Goal: Task Accomplishment & Management: Use online tool/utility

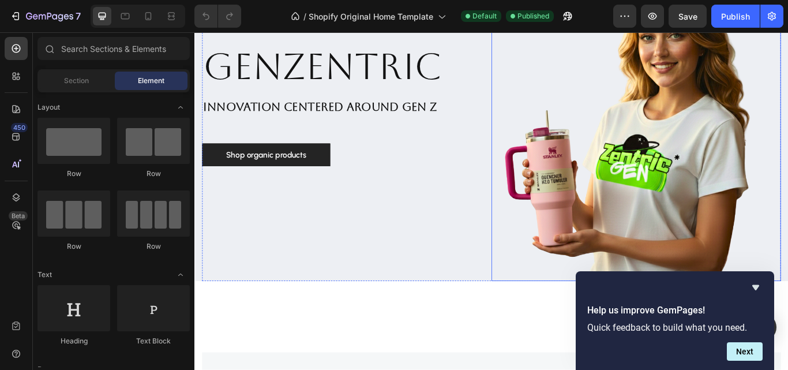
scroll to position [289, 0]
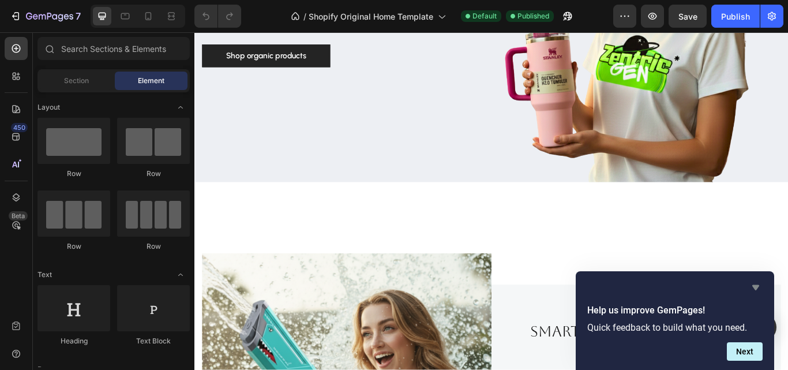
click at [757, 283] on icon "Hide survey" at bounding box center [756, 287] width 14 height 14
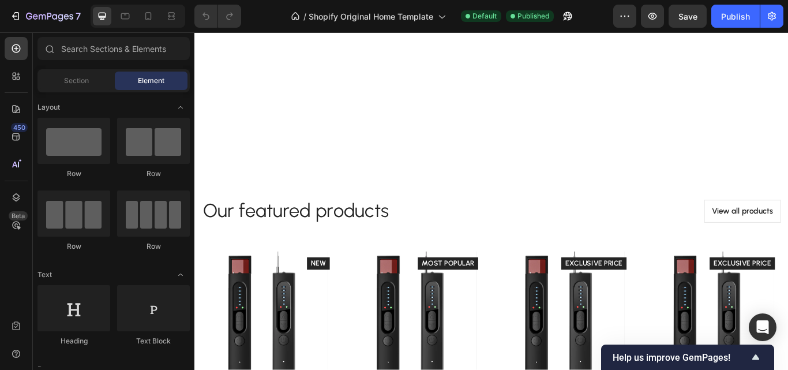
scroll to position [2193, 0]
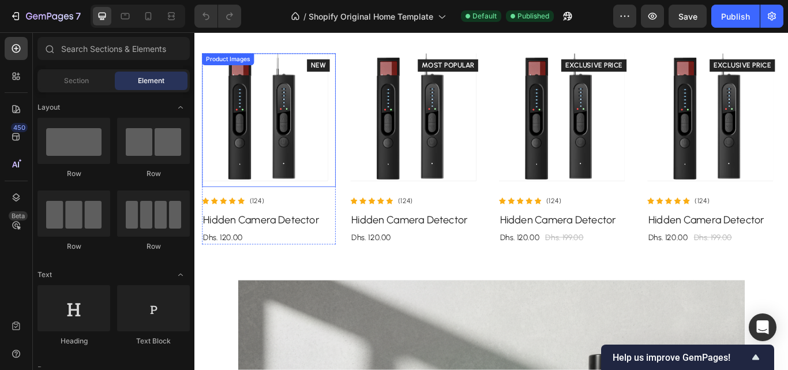
click at [298, 156] on img at bounding box center [281, 135] width 156 height 156
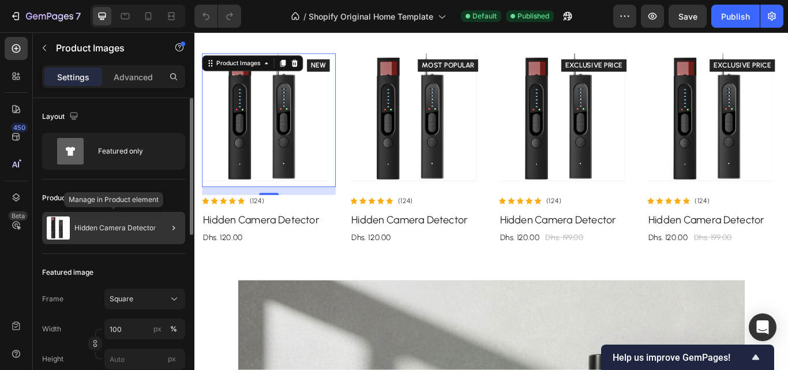
click at [126, 229] on p "Hidden Camera Detector" at bounding box center [115, 228] width 82 height 8
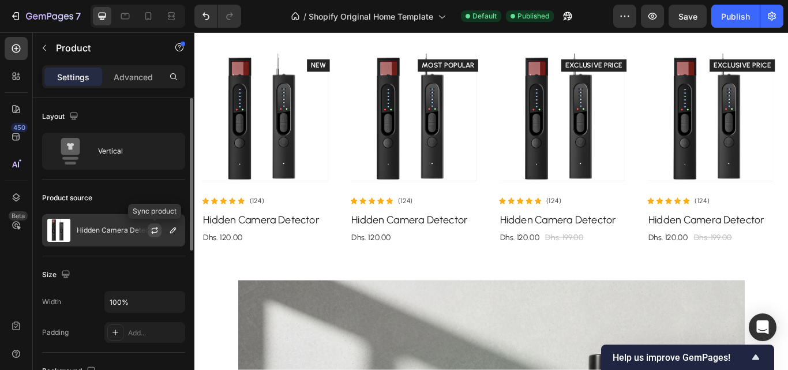
click at [155, 235] on button "button" at bounding box center [155, 230] width 14 height 14
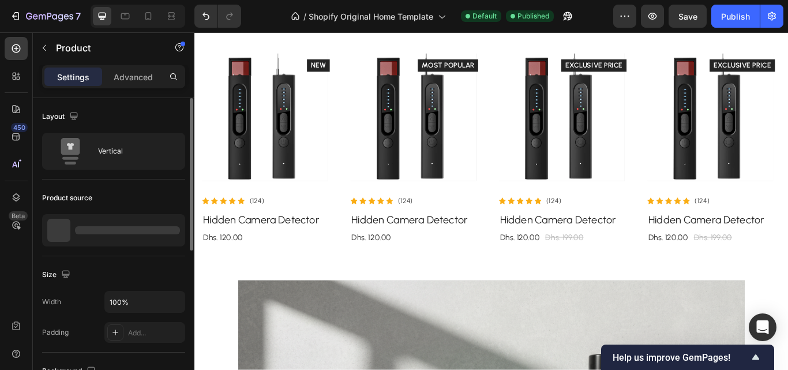
click at [167, 231] on div at bounding box center [127, 230] width 105 height 8
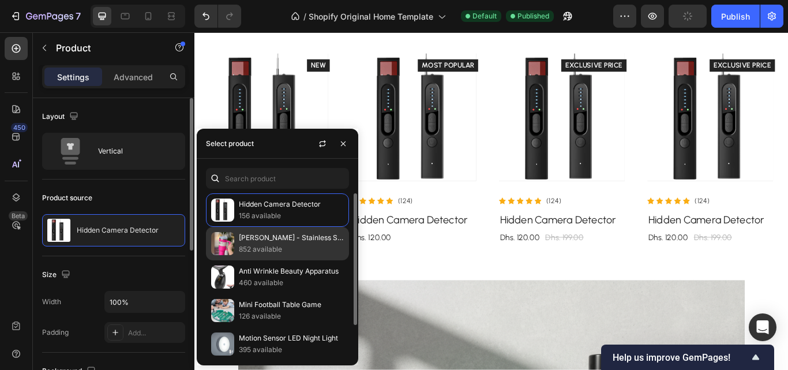
click at [235, 238] on div "Stanley - Stainless Steel Tumbler 852 available" at bounding box center [277, 243] width 143 height 33
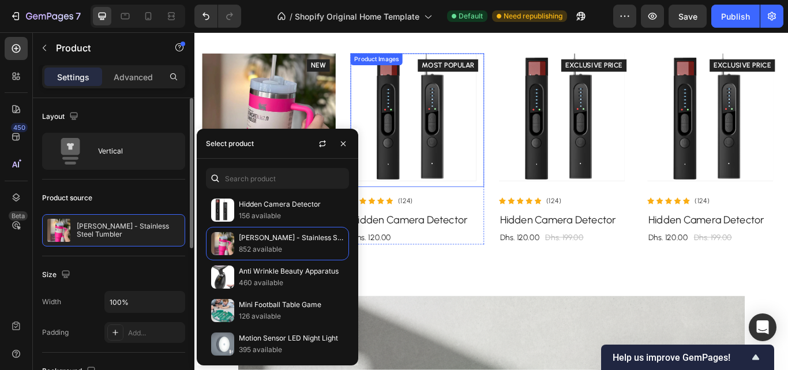
click at [469, 175] on img at bounding box center [454, 135] width 156 height 156
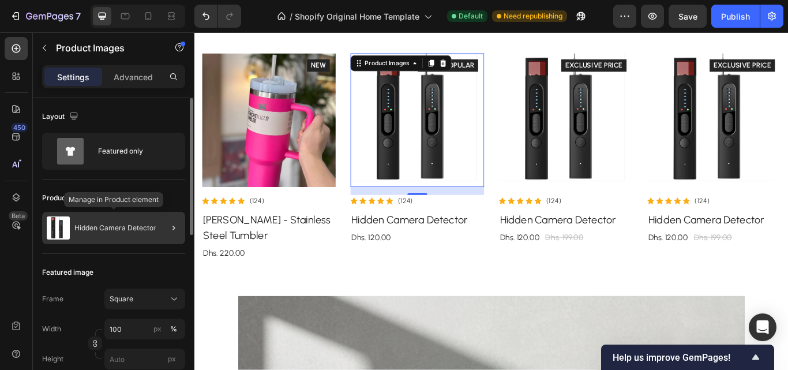
click at [139, 229] on p "Hidden Camera Detector" at bounding box center [115, 228] width 82 height 8
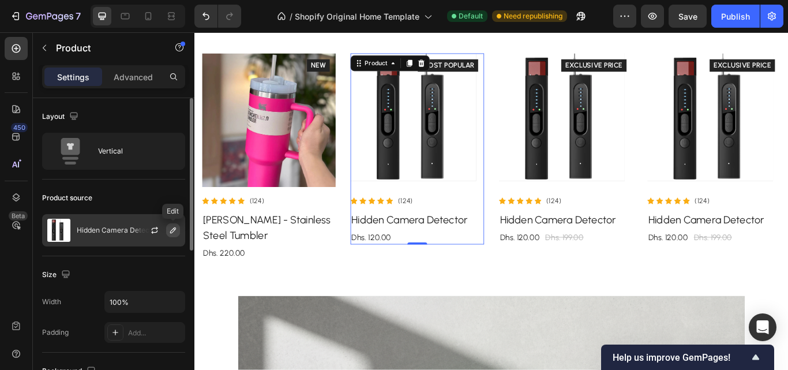
click at [170, 235] on button "button" at bounding box center [173, 230] width 14 height 14
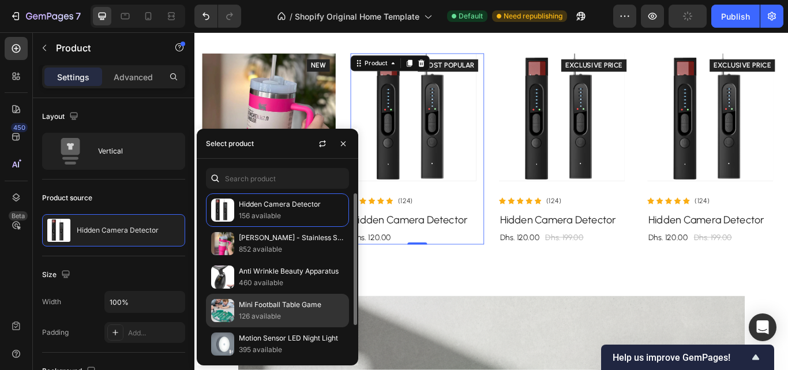
click at [265, 303] on p "Mini Football Table Game" at bounding box center [291, 305] width 105 height 12
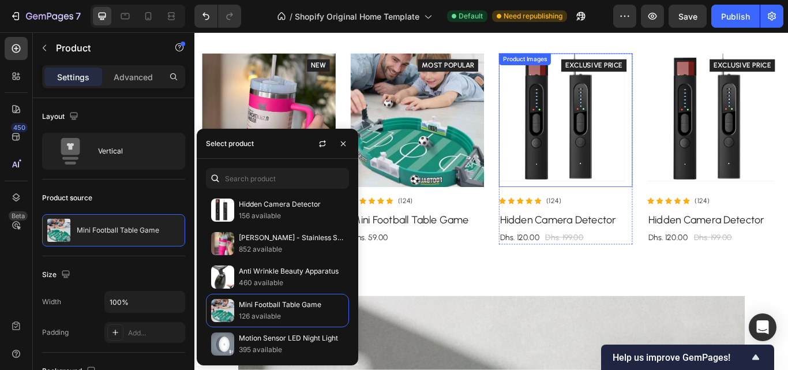
click at [619, 170] on img at bounding box center [627, 135] width 156 height 156
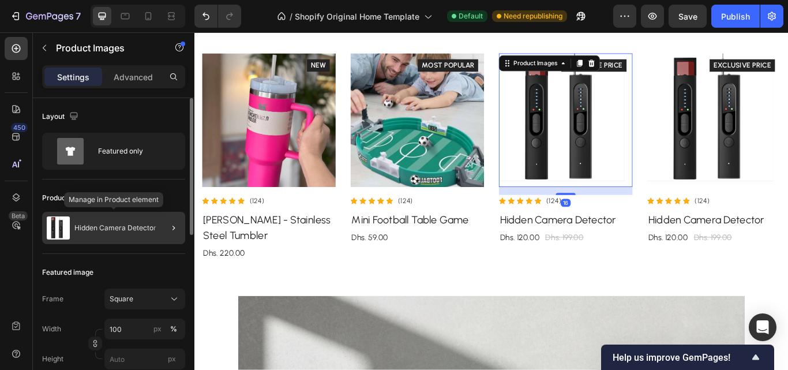
click at [140, 226] on p "Hidden Camera Detector" at bounding box center [115, 228] width 82 height 8
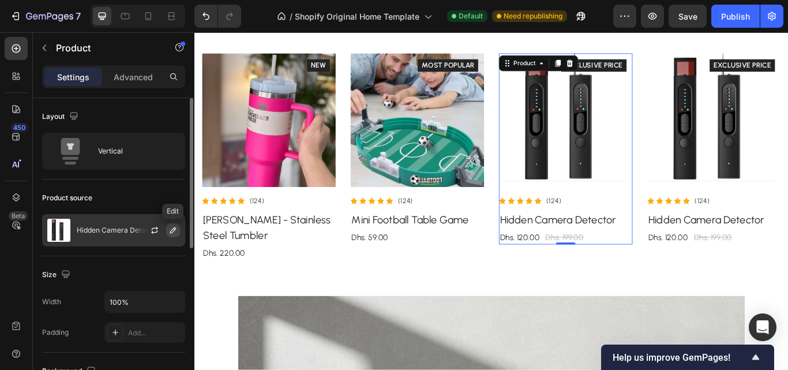
click at [168, 235] on button "button" at bounding box center [173, 230] width 14 height 14
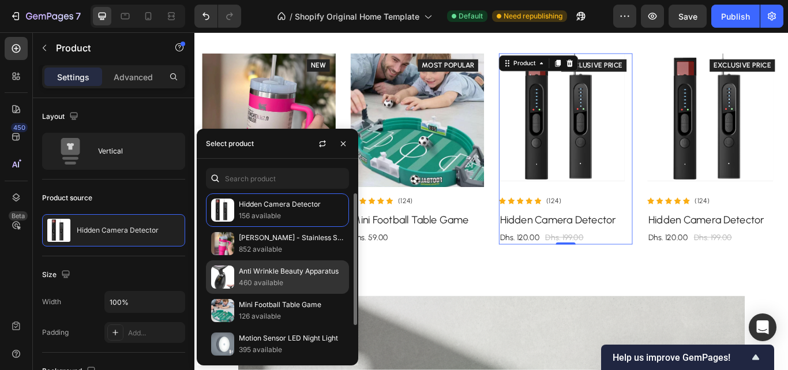
click at [262, 273] on p "Anti Wrinkle Beauty Apparatus" at bounding box center [291, 271] width 105 height 12
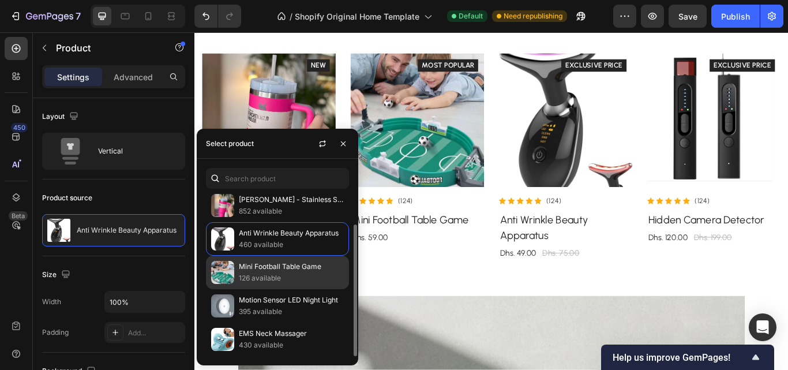
scroll to position [2308, 0]
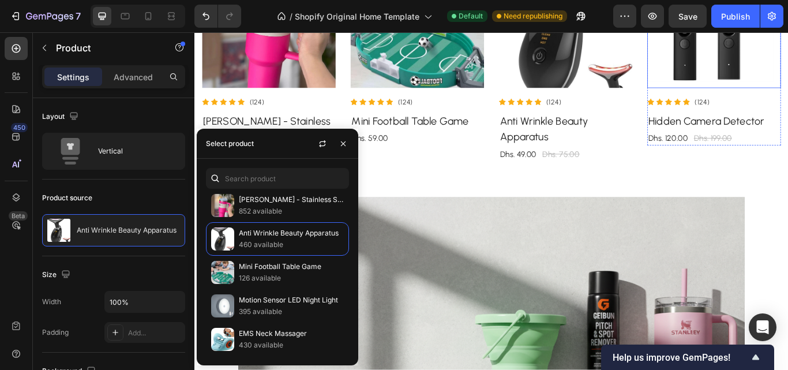
click at [788, 61] on img at bounding box center [801, 20] width 156 height 156
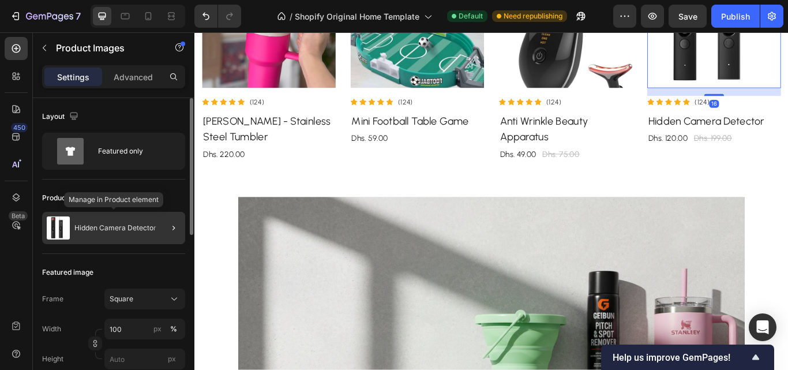
click at [127, 226] on p "Hidden Camera Detector" at bounding box center [115, 228] width 82 height 8
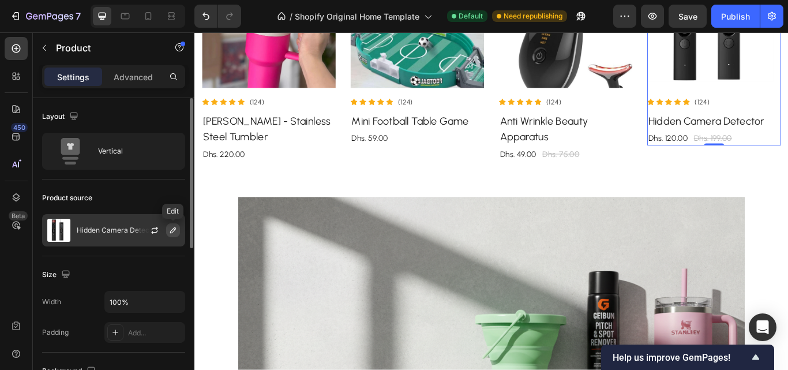
click at [171, 234] on icon "button" at bounding box center [173, 230] width 9 height 9
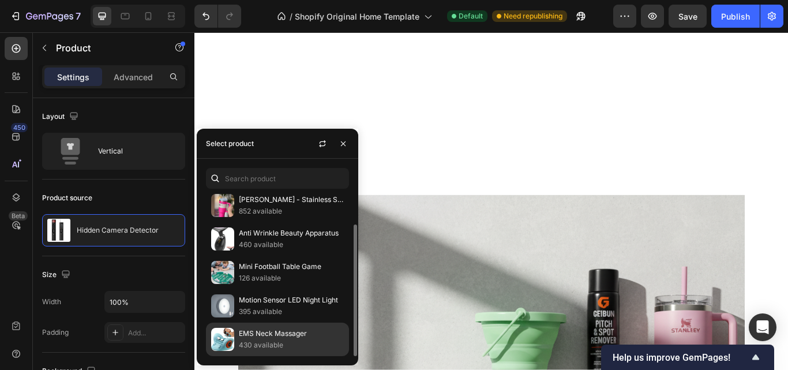
scroll to position [2539, 0]
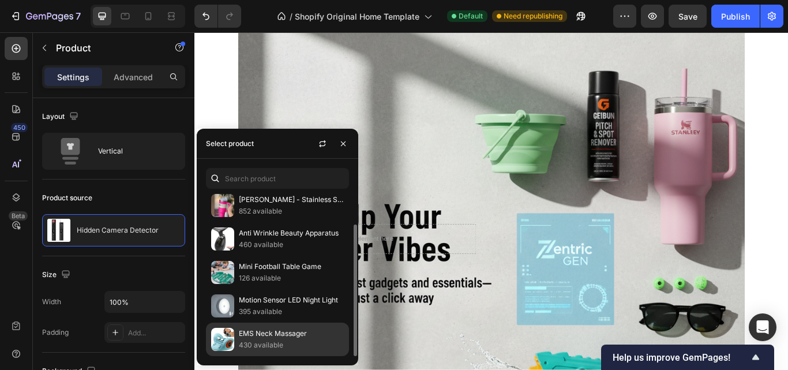
click at [252, 335] on p "EMS Neck Massager" at bounding box center [291, 334] width 105 height 12
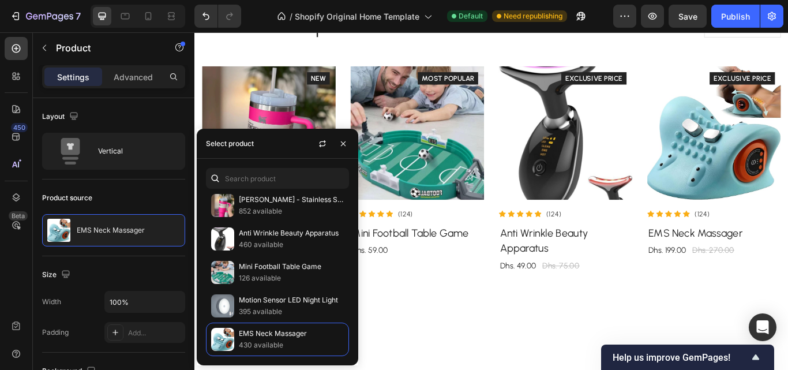
scroll to position [2078, 0]
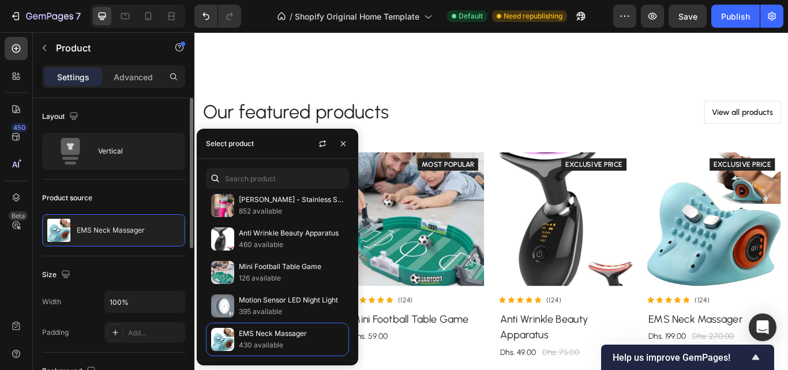
click at [101, 192] on div "Product source" at bounding box center [113, 198] width 143 height 18
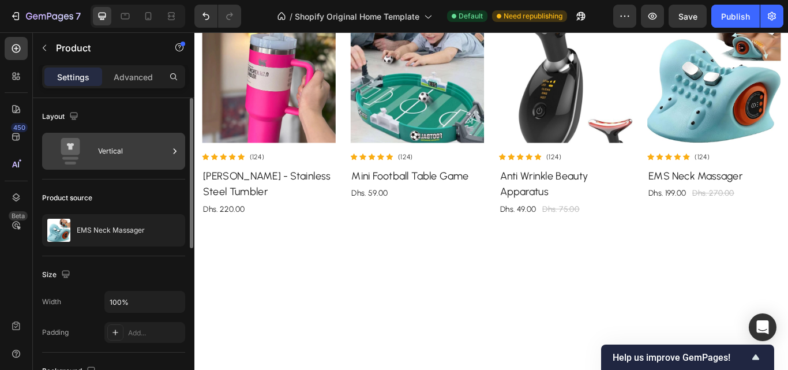
click at [106, 159] on div "Vertical" at bounding box center [133, 151] width 70 height 27
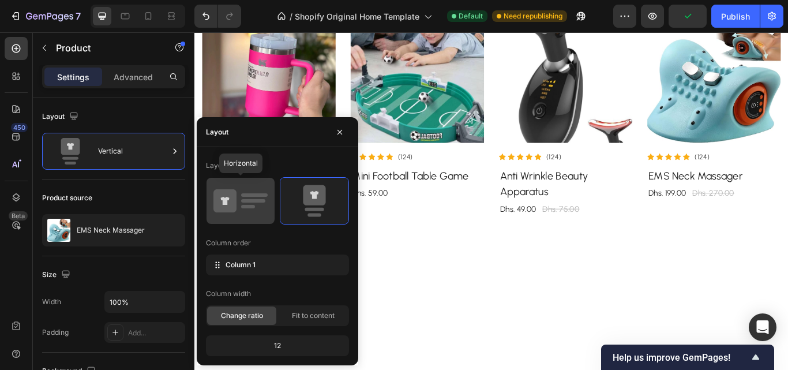
click at [257, 204] on icon at bounding box center [241, 201] width 54 height 32
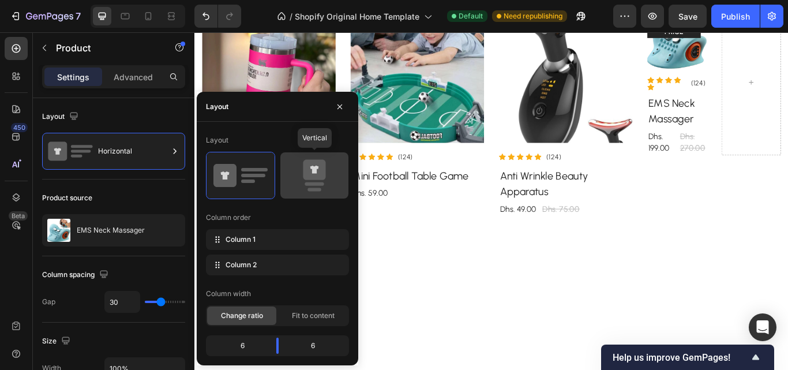
click at [327, 178] on icon at bounding box center [314, 175] width 54 height 32
type input "0"
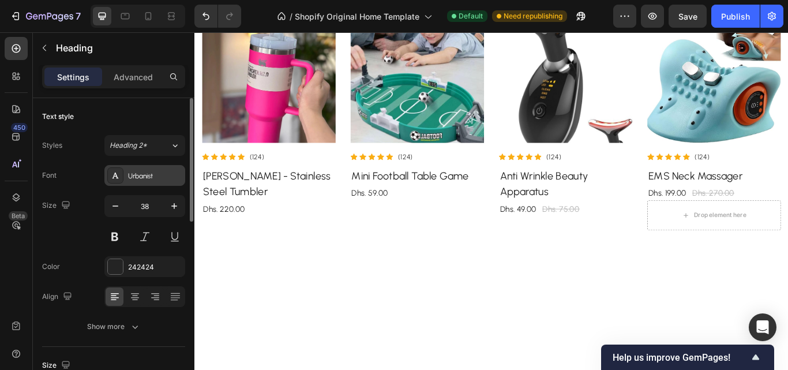
click at [128, 174] on div "Urbanist" at bounding box center [155, 176] width 54 height 10
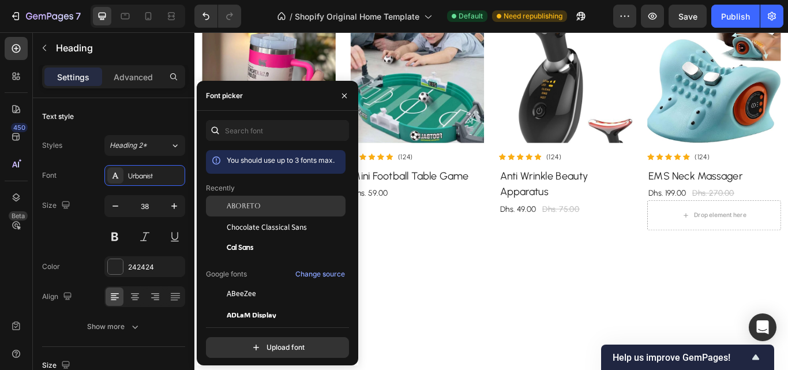
click at [260, 209] on span "Aboreto" at bounding box center [244, 206] width 34 height 10
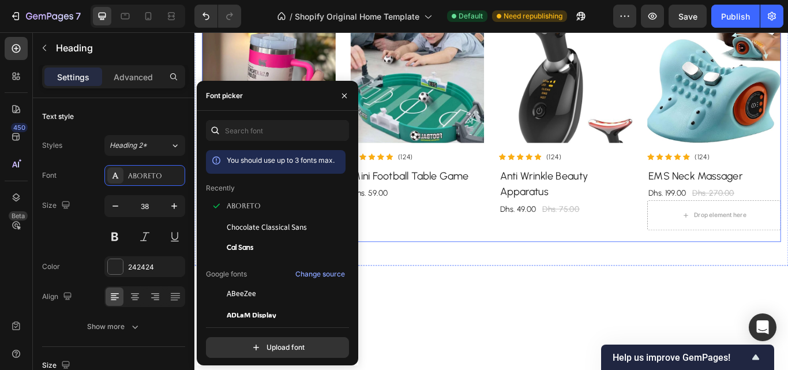
click at [416, 88] on div "Our featured products Heading 0 View all products Button Row Product Images Ico…" at bounding box center [540, 104] width 693 height 402
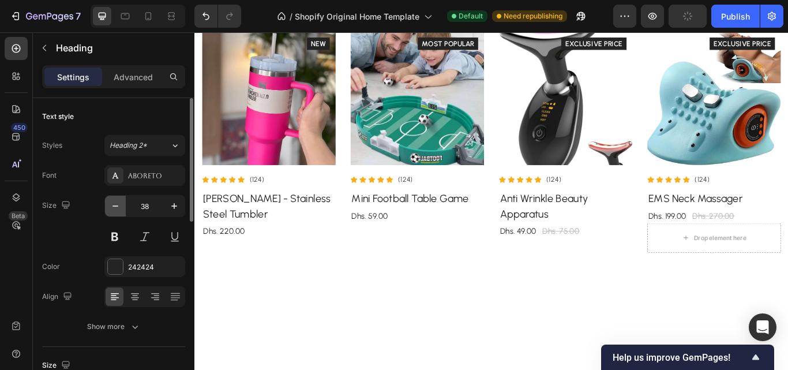
click at [119, 209] on icon "button" at bounding box center [116, 206] width 12 height 12
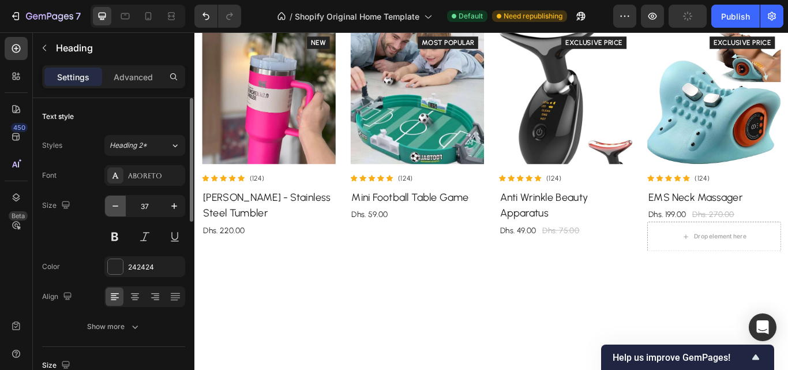
click at [119, 209] on icon "button" at bounding box center [116, 206] width 12 height 12
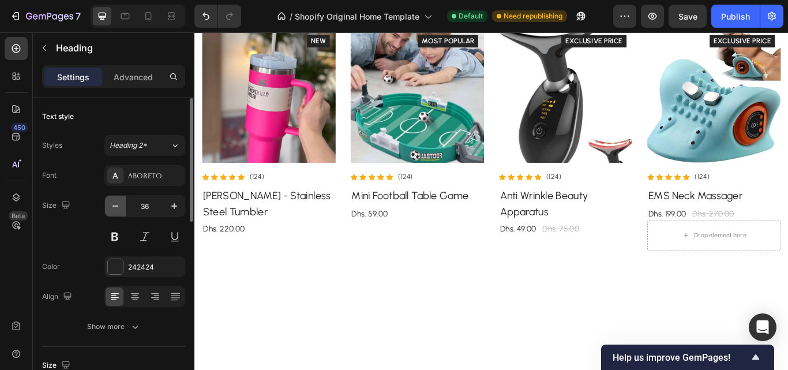
click at [119, 209] on icon "button" at bounding box center [116, 206] width 12 height 12
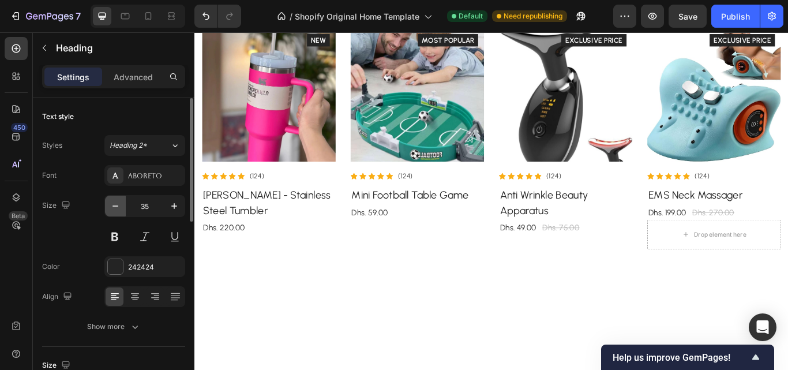
click at [113, 209] on icon "button" at bounding box center [116, 206] width 12 height 12
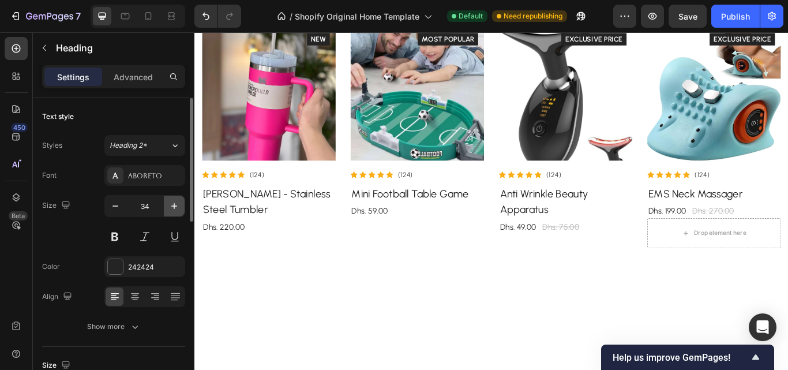
click at [173, 205] on icon "button" at bounding box center [175, 206] width 12 height 12
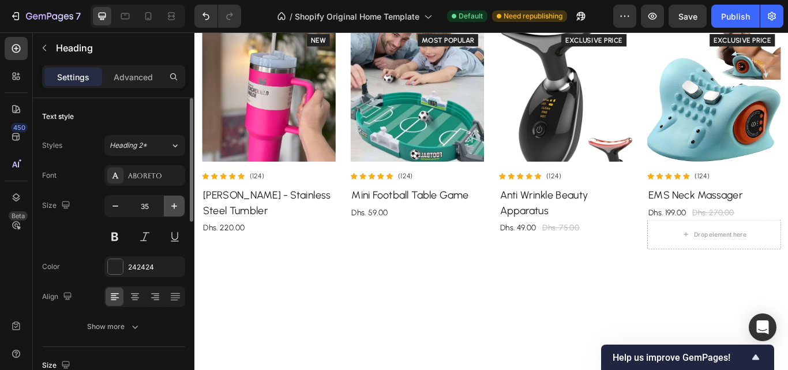
click at [173, 205] on icon "button" at bounding box center [175, 206] width 12 height 12
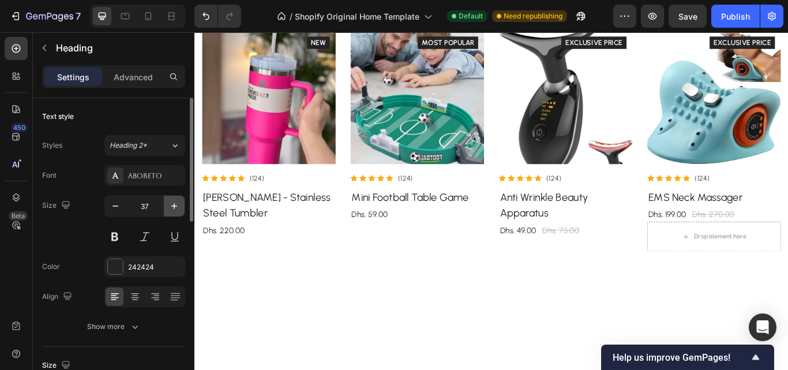
click at [173, 205] on icon "button" at bounding box center [175, 206] width 12 height 12
type input "38"
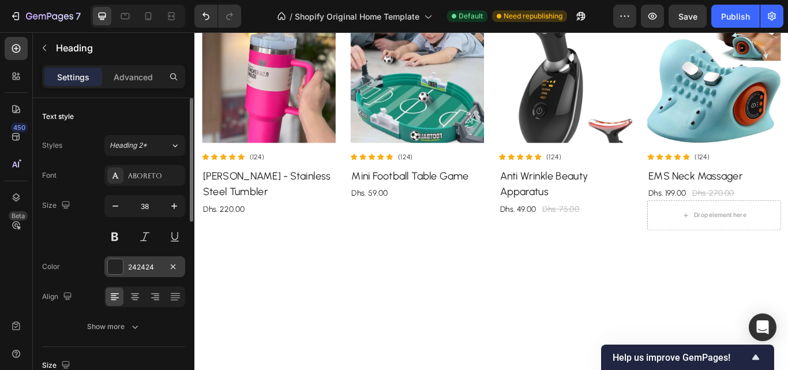
click at [154, 269] on div "242424" at bounding box center [144, 267] width 33 height 10
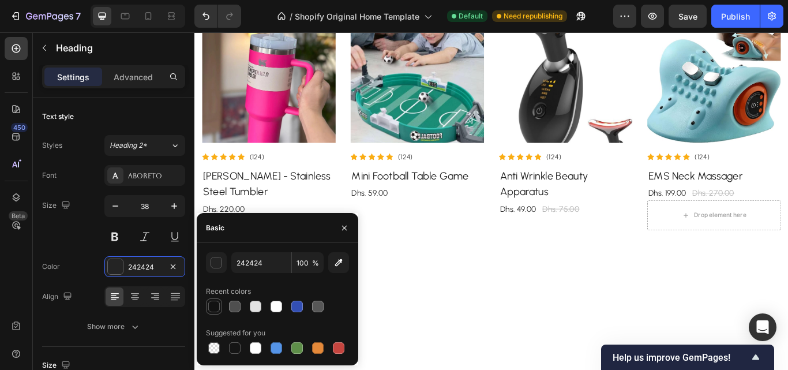
click at [213, 304] on div at bounding box center [214, 307] width 12 height 12
type input "121212"
click at [78, 237] on div "Size 38" at bounding box center [113, 221] width 143 height 52
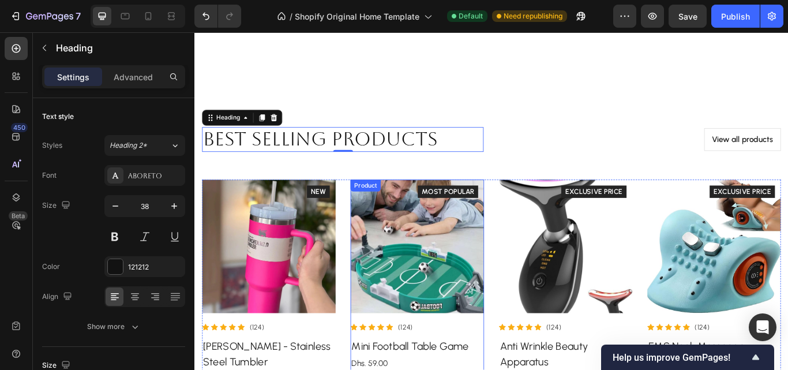
scroll to position [2020, 0]
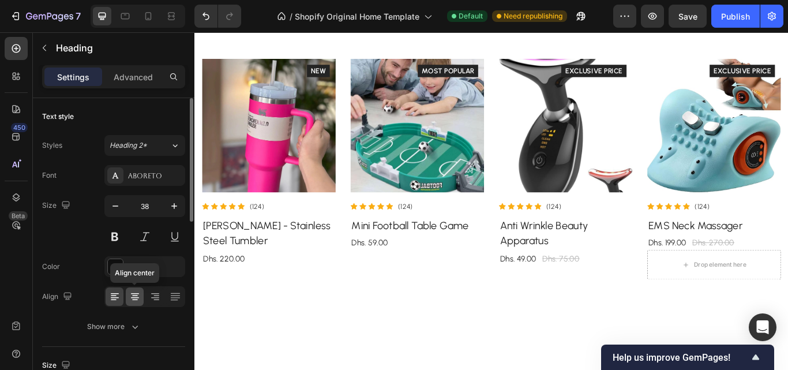
click at [128, 298] on div at bounding box center [135, 296] width 18 height 18
click at [154, 298] on icon at bounding box center [155, 297] width 12 height 12
click at [134, 300] on icon at bounding box center [135, 300] width 6 height 1
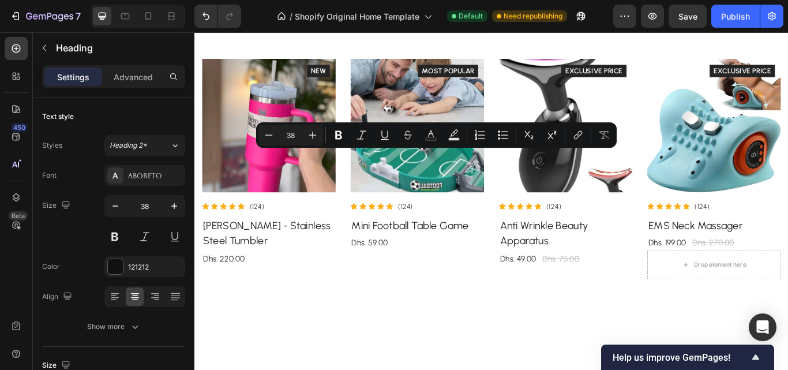
drag, startPoint x: 439, startPoint y: 184, endPoint x: 467, endPoint y: 182, distance: 28.3
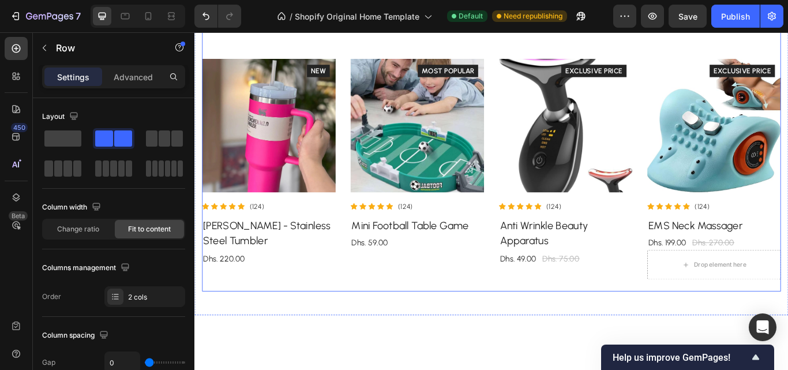
click at [255, 167] on div "Best selling products Heading View all products Button Row Product Images Icon …" at bounding box center [540, 161] width 675 height 346
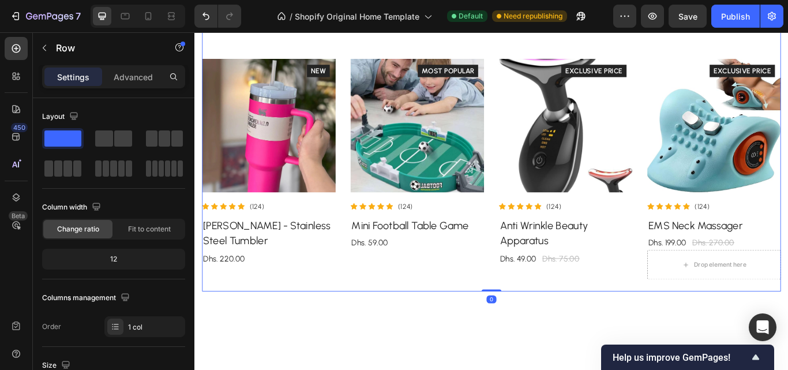
click at [303, 30] on p "Best selling products" at bounding box center [367, 16] width 326 height 27
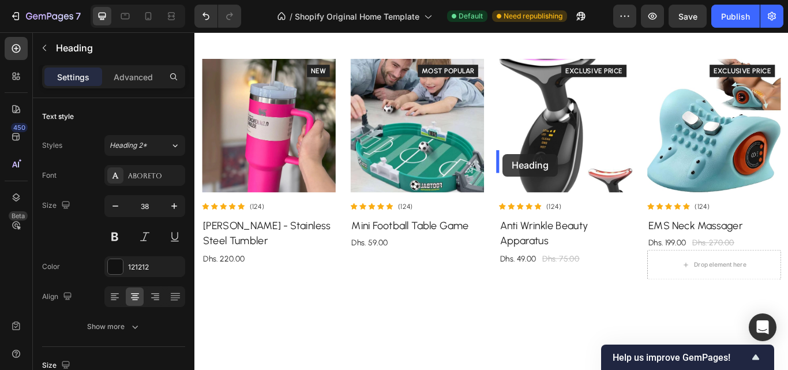
drag, startPoint x: 235, startPoint y: 161, endPoint x: 554, endPoint y: 174, distance: 318.8
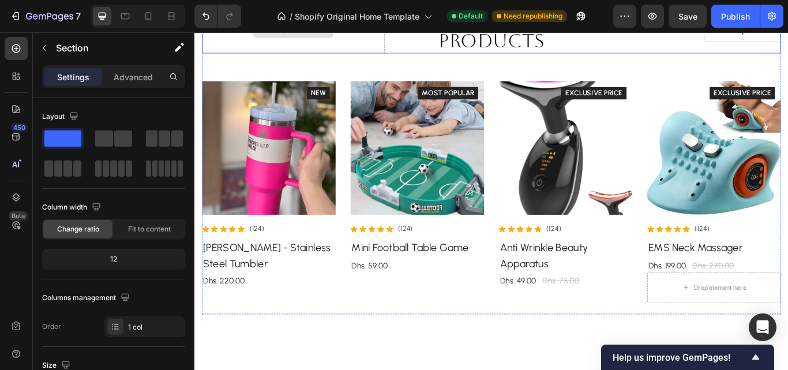
click at [324, 57] on div "Drop element here" at bounding box center [309, 29] width 213 height 55
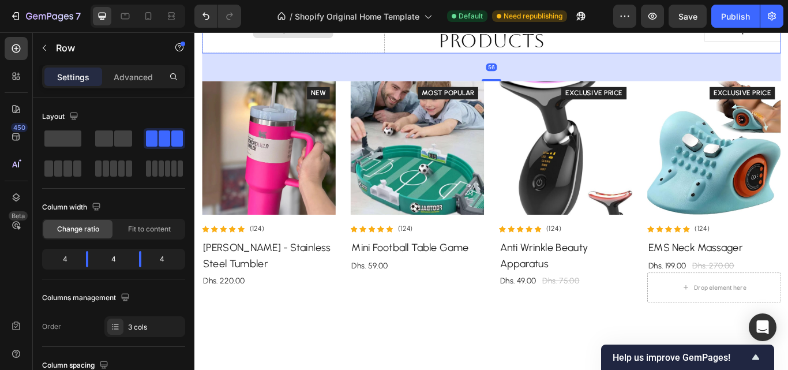
click at [241, 57] on div "Drop element here" at bounding box center [309, 29] width 213 height 55
click at [275, 35] on icon at bounding box center [276, 30] width 9 height 10
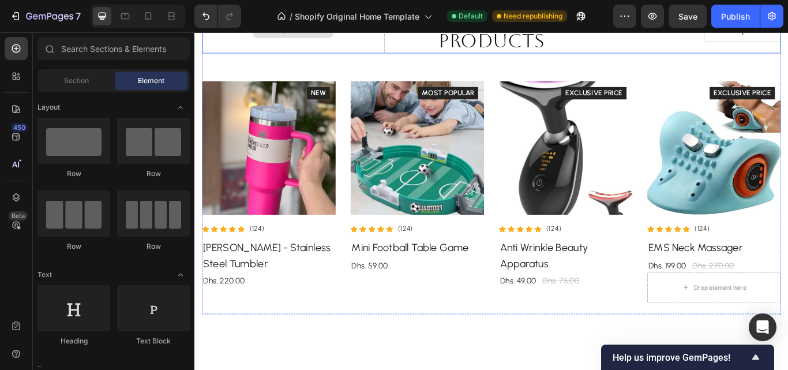
click at [246, 57] on div "Drop element here" at bounding box center [309, 29] width 213 height 55
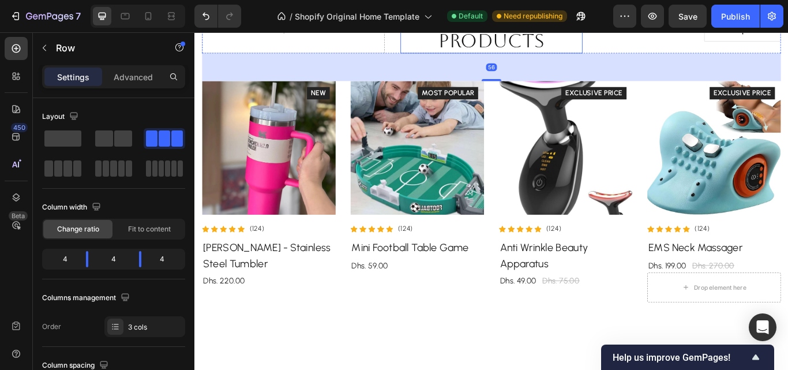
click at [495, 57] on h2 "Best selling products" at bounding box center [541, 29] width 213 height 55
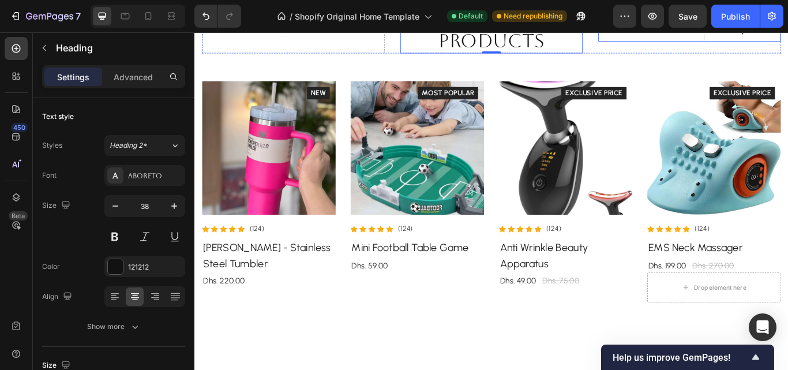
click at [732, 43] on div "View all products Button" at bounding box center [771, 30] width 213 height 27
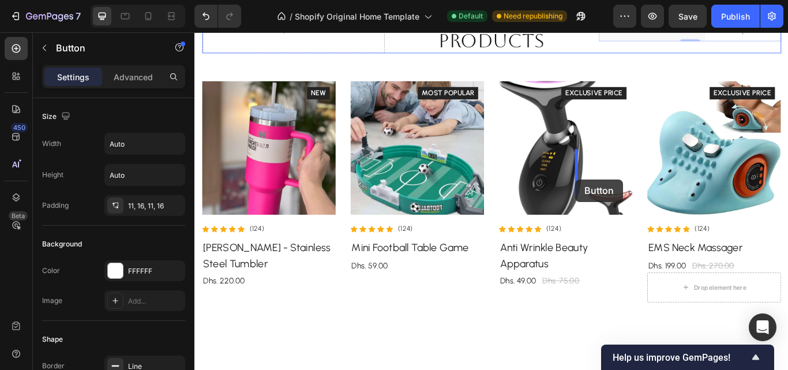
drag, startPoint x: 694, startPoint y: 177, endPoint x: 639, endPoint y: 204, distance: 61.4
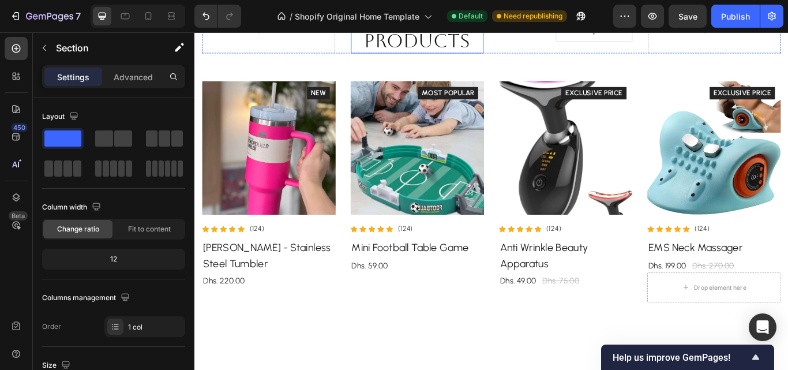
click at [435, 57] on h2 "Best selling products" at bounding box center [454, 29] width 155 height 55
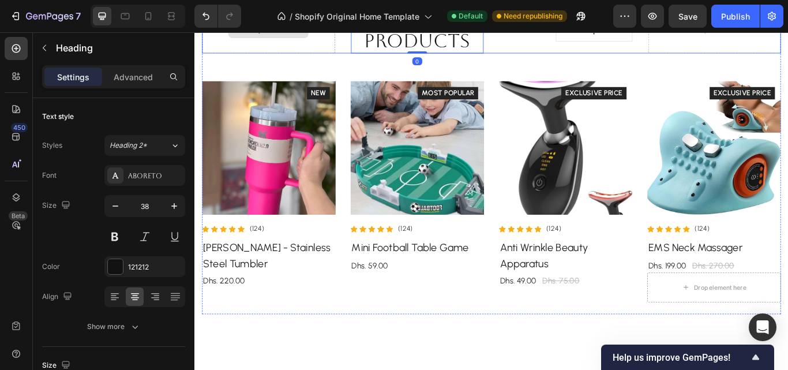
click at [323, 57] on div "Drop element here" at bounding box center [280, 29] width 155 height 55
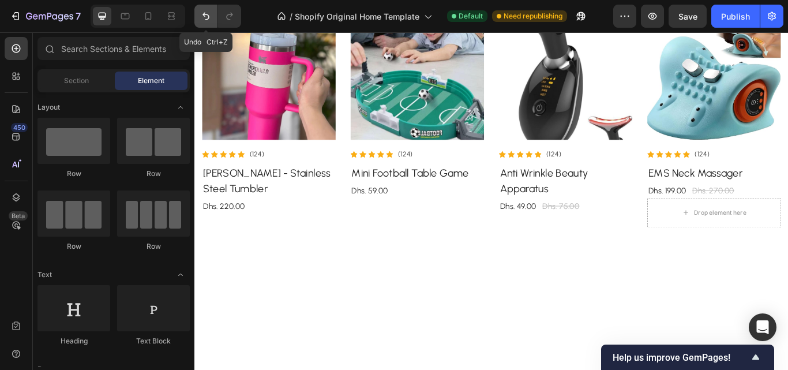
click at [212, 12] on button "Undo/Redo" at bounding box center [205, 16] width 23 height 23
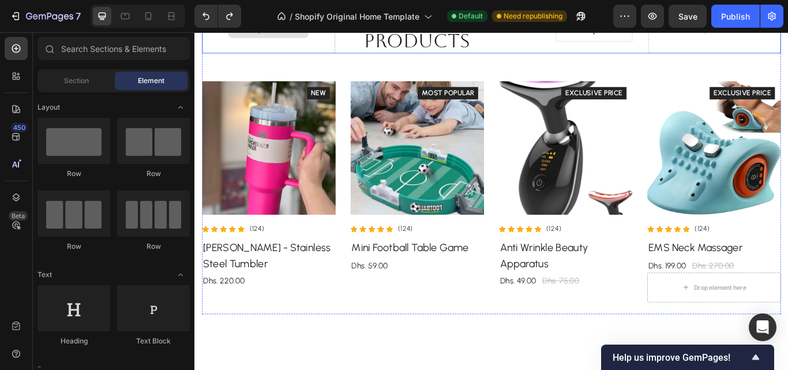
click at [285, 57] on div "Drop element here" at bounding box center [280, 29] width 155 height 55
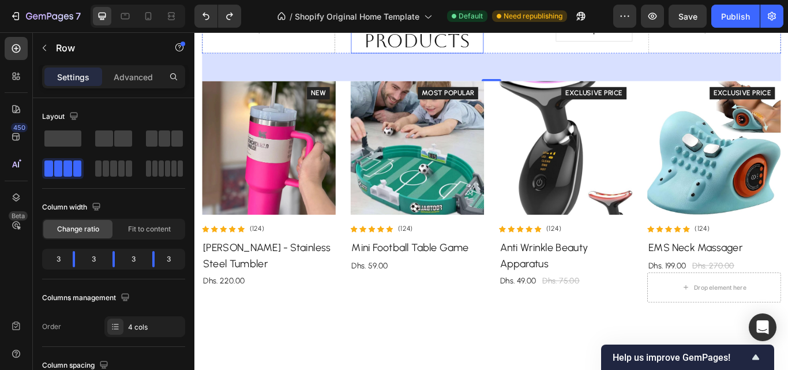
click at [463, 57] on h2 "Best selling products" at bounding box center [454, 29] width 155 height 55
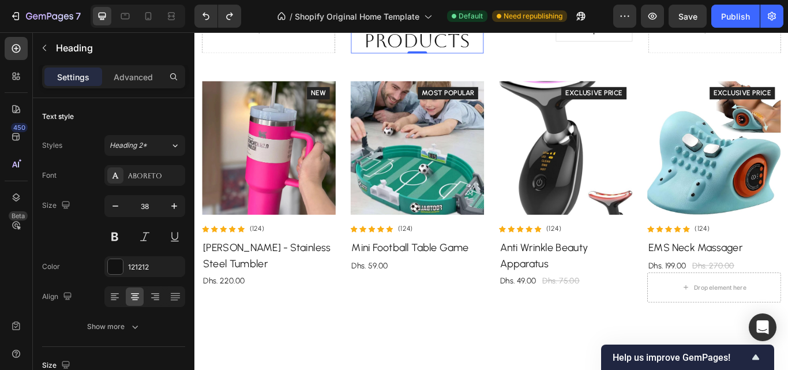
click at [134, 79] on p "Advanced" at bounding box center [133, 77] width 39 height 12
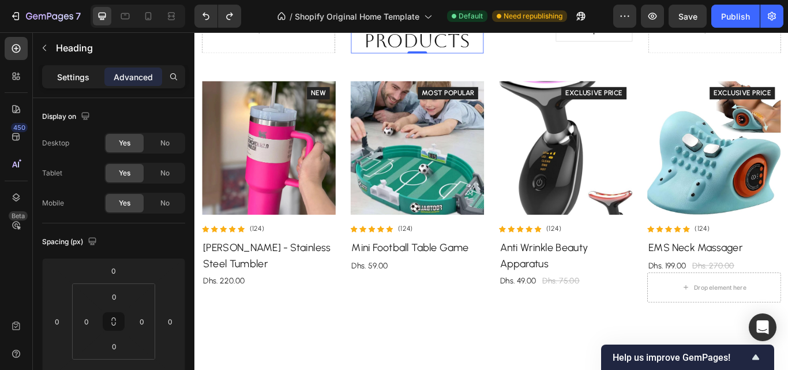
click at [81, 81] on p "Settings" at bounding box center [73, 77] width 32 height 12
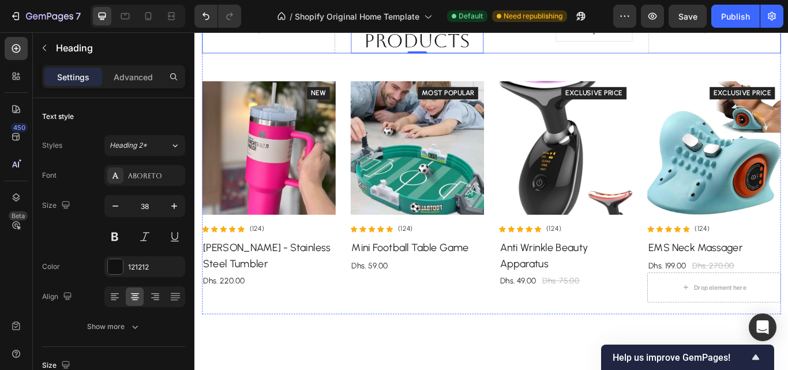
click at [355, 57] on div "Drop element here Best selling products Heading Row 4 cols Row 1 col Section 0 …" at bounding box center [540, 29] width 675 height 55
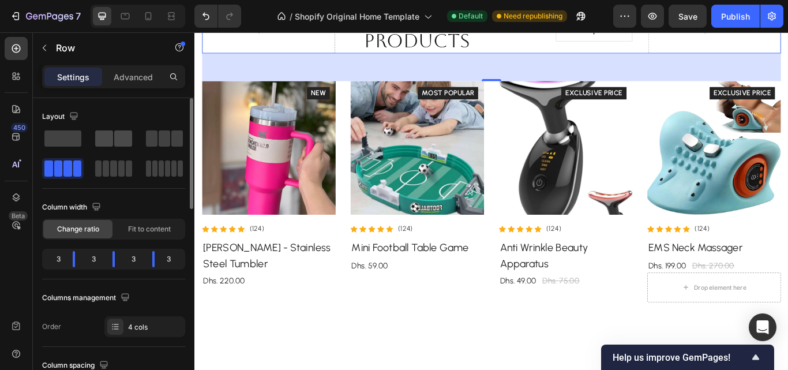
click at [119, 143] on span at bounding box center [123, 138] width 18 height 16
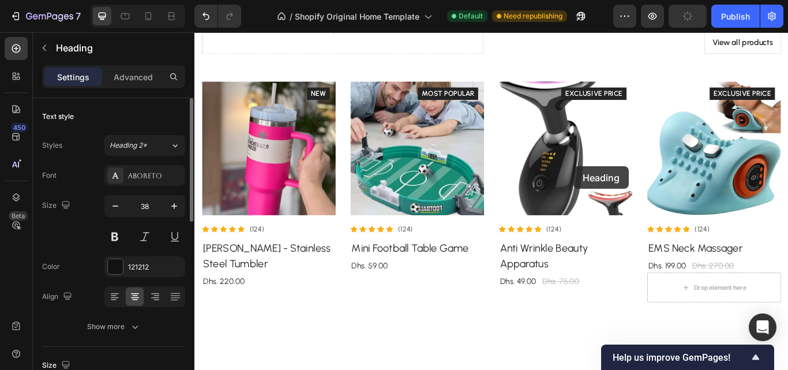
drag, startPoint x: 682, startPoint y: 183, endPoint x: 638, endPoint y: 189, distance: 44.8
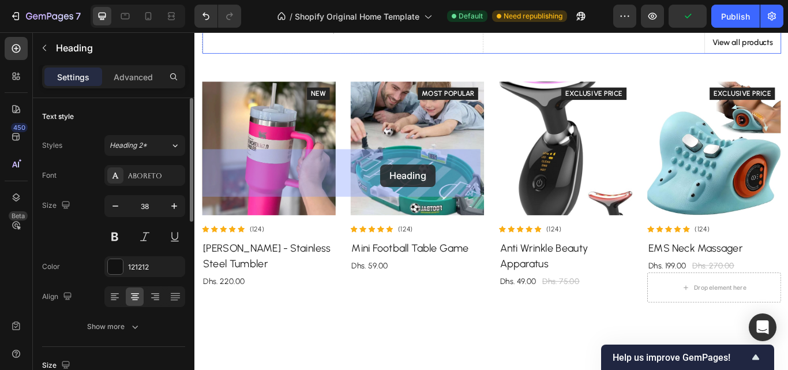
drag, startPoint x: 574, startPoint y: 157, endPoint x: 411, endPoint y: 186, distance: 165.4
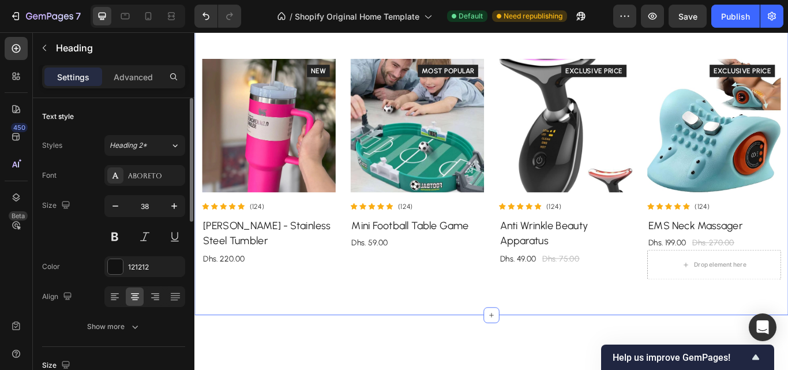
click at [375, 139] on div "Best selling products Heading 0 View all products Button Row Product Images Ico…" at bounding box center [540, 162] width 693 height 402
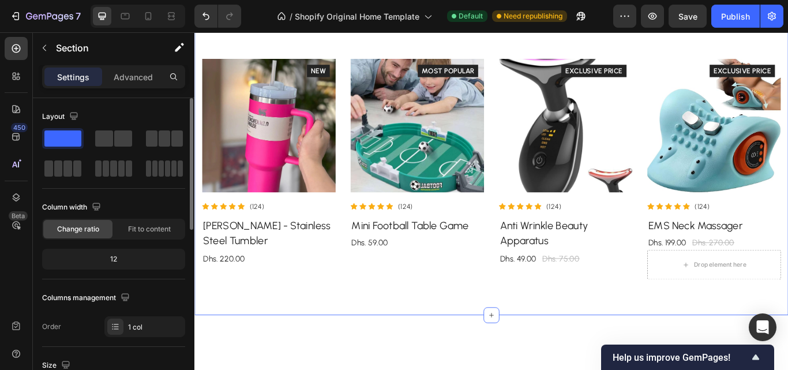
click at [639, 30] on div "View all products Button" at bounding box center [714, 16] width 328 height 27
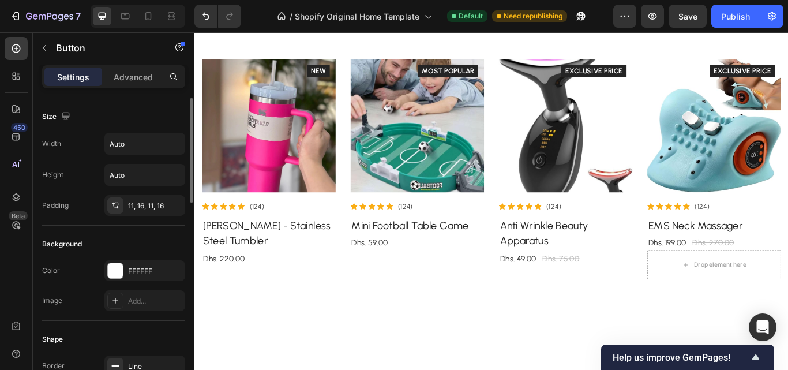
click at [772, 30] on div "View all products Button 0" at bounding box center [714, 16] width 328 height 27
click at [758, 30] on div "View all products Button 0" at bounding box center [714, 16] width 328 height 27
drag, startPoint x: 581, startPoint y: 163, endPoint x: 560, endPoint y: 188, distance: 32.4
click at [560, 30] on div "View all products Button 0" at bounding box center [714, 16] width 328 height 27
drag, startPoint x: 560, startPoint y: 156, endPoint x: 556, endPoint y: 174, distance: 18.3
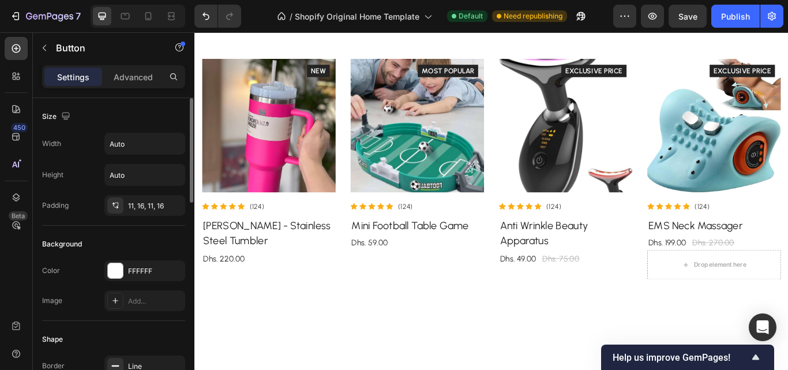
click at [556, 30] on div "View all products Button 0" at bounding box center [714, 16] width 328 height 27
drag, startPoint x: 568, startPoint y: 162, endPoint x: 553, endPoint y: 163, distance: 15.0
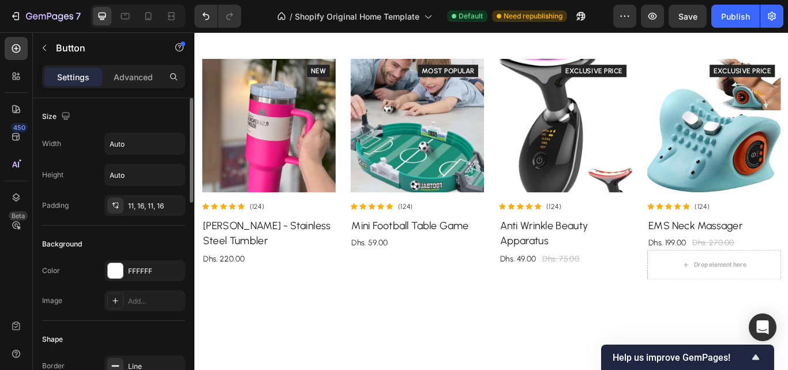
drag, startPoint x: 584, startPoint y: 163, endPoint x: 557, endPoint y: 182, distance: 33.5
click at [557, 30] on div "View all products Button Row 2 cols Row 1 col Section 0" at bounding box center [714, 16] width 328 height 27
drag, startPoint x: 673, startPoint y: 188, endPoint x: 586, endPoint y: 163, distance: 90.5
click at [613, 30] on div "View all products Button Row 2 cols Row 1 col Section 0" at bounding box center [714, 16] width 328 height 27
drag, startPoint x: 581, startPoint y: 159, endPoint x: 499, endPoint y: 179, distance: 83.8
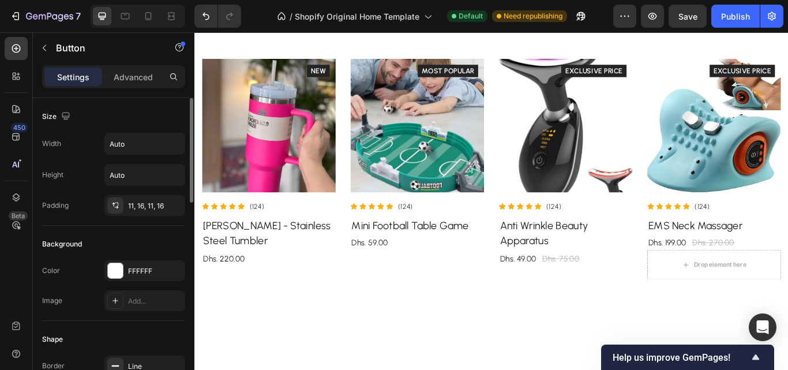
click at [499, 31] on div "Best selling products Heading View all products Button Row 2 cols Row 1 col Sec…" at bounding box center [540, 16] width 675 height 29
click at [524, 31] on h2 "Best selling products" at bounding box center [367, 16] width 328 height 29
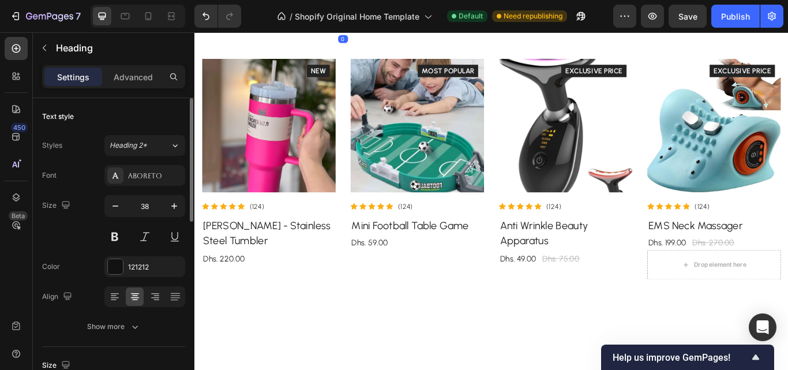
click at [592, 30] on div "View all products Button" at bounding box center [714, 16] width 328 height 27
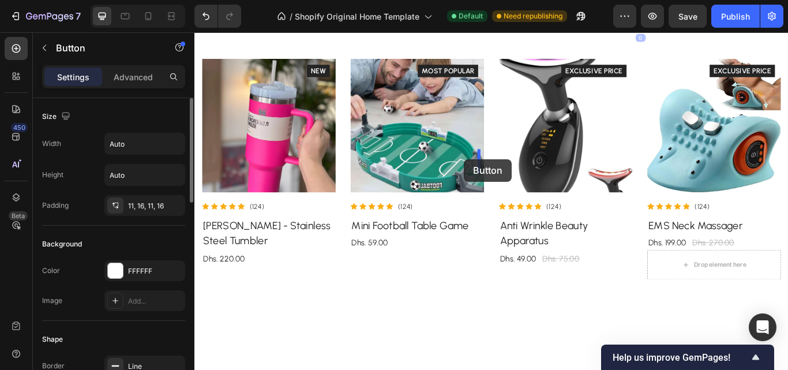
drag, startPoint x: 576, startPoint y: 159, endPoint x: 509, endPoint y: 180, distance: 70.1
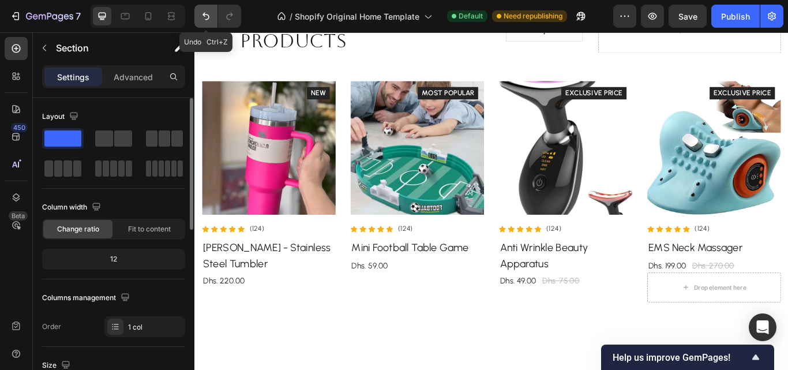
drag, startPoint x: 208, startPoint y: 21, endPoint x: 209, endPoint y: 132, distance: 110.8
click at [208, 21] on icon "Undo/Redo" at bounding box center [206, 16] width 12 height 12
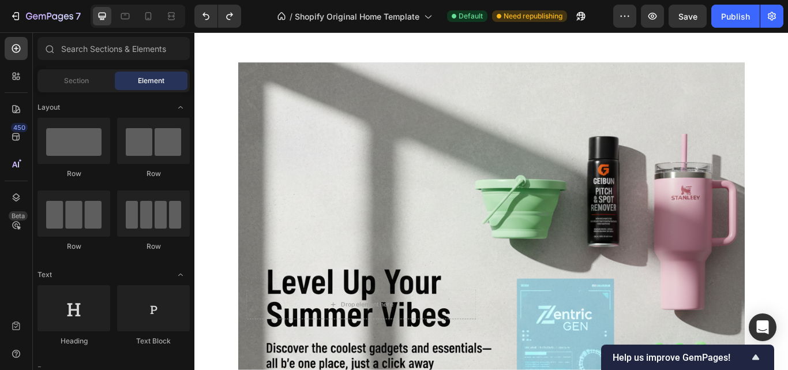
scroll to position [2366, 0]
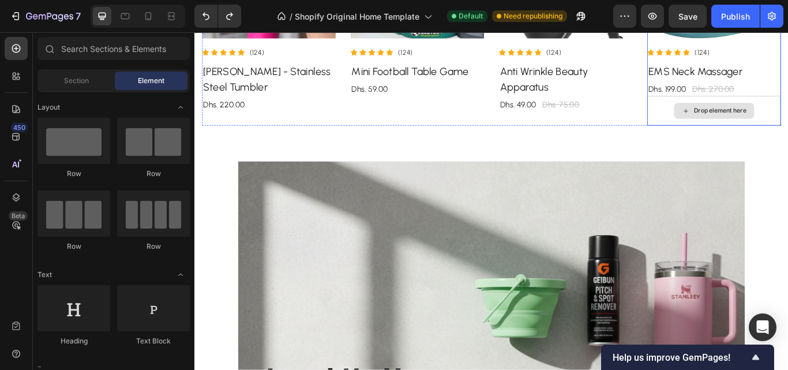
click at [723, 128] on div "Drop element here" at bounding box center [801, 124] width 156 height 35
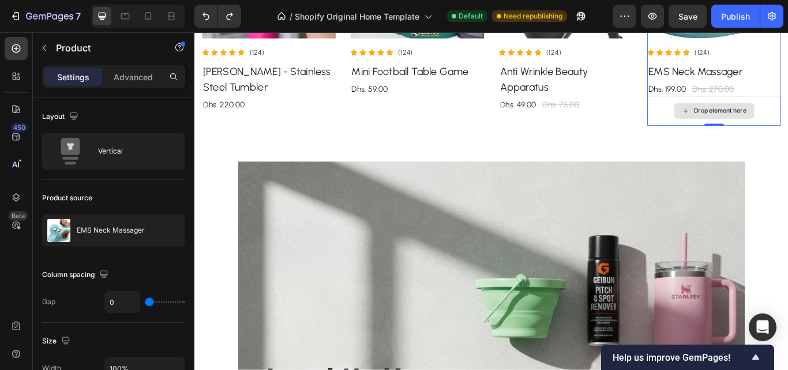
click at [739, 127] on div "Drop element here" at bounding box center [801, 124] width 156 height 35
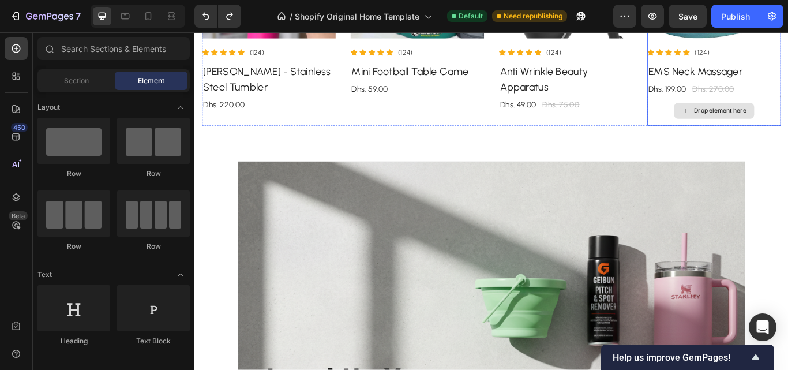
click at [738, 126] on div "Drop element here" at bounding box center [801, 124] width 156 height 35
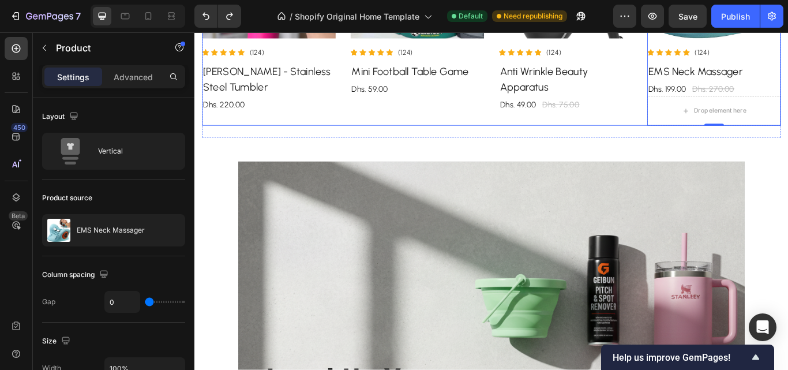
click at [679, 126] on div "Product Images Icon Icon Icon Icon Icon Icon List Hoz (124) Text block Row Anti…" at bounding box center [627, 13] width 156 height 258
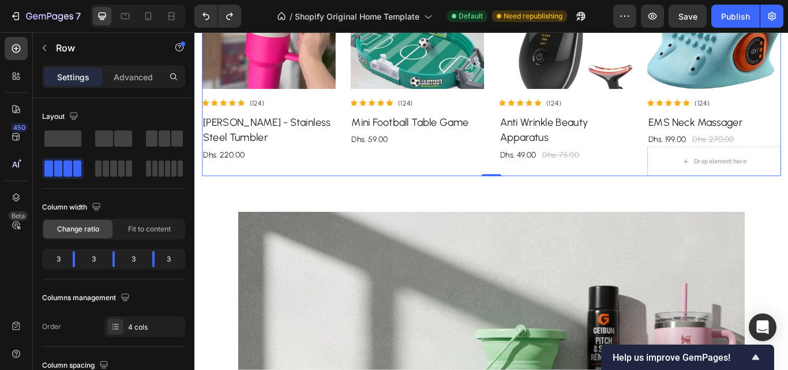
scroll to position [2251, 0]
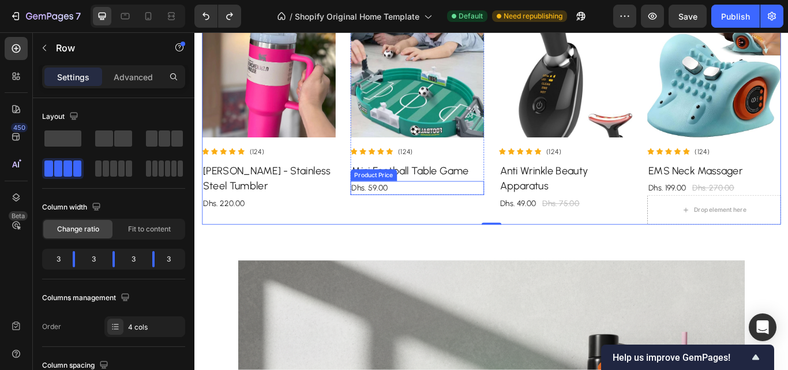
click at [383, 217] on div "Dhs. 59.00" at bounding box center [454, 214] width 156 height 16
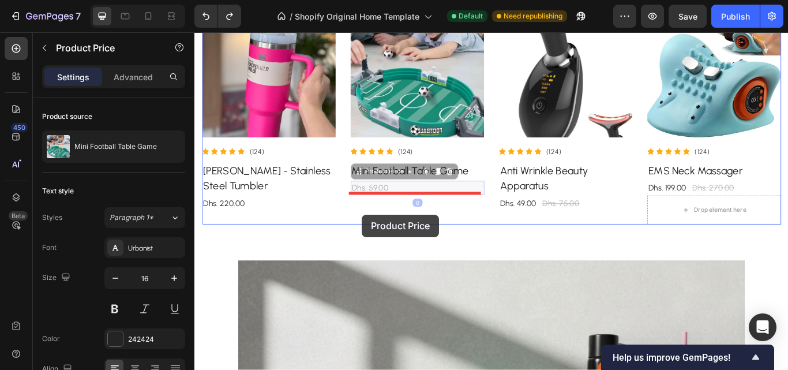
drag, startPoint x: 411, startPoint y: 192, endPoint x: 390, endPoint y: 245, distance: 56.9
click at [390, 245] on div "Best selling products Heading View all products Button Row Product Images Icon …" at bounding box center [540, 146] width 693 height 4729
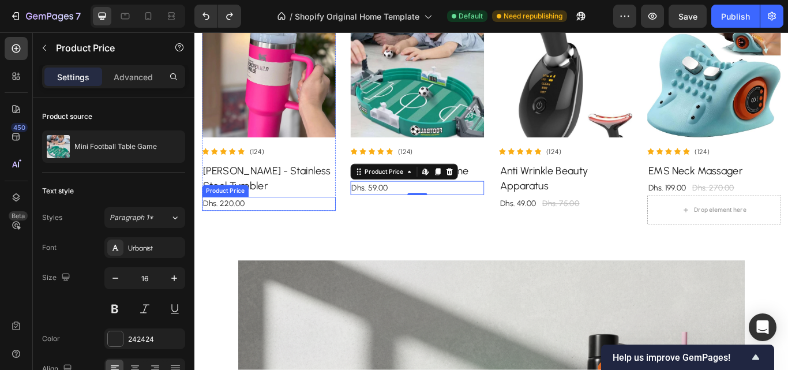
click at [219, 229] on div "Dhs. 220.00" at bounding box center [281, 232] width 156 height 16
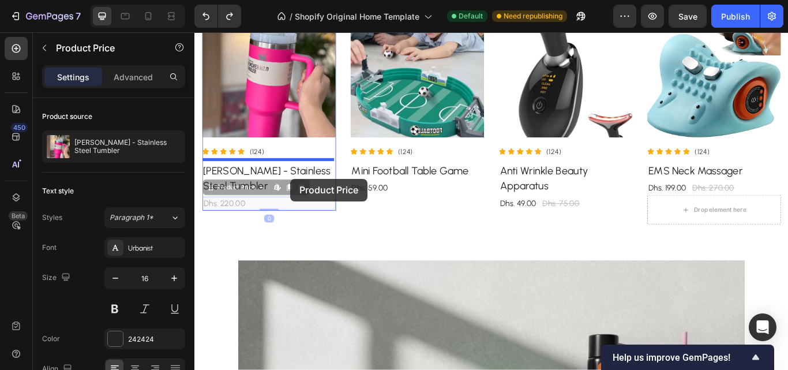
drag, startPoint x: 220, startPoint y: 215, endPoint x: 306, endPoint y: 203, distance: 87.3
click at [306, 203] on div "Best selling products Heading View all products Button Row Product Images Icon …" at bounding box center [540, 146] width 693 height 4729
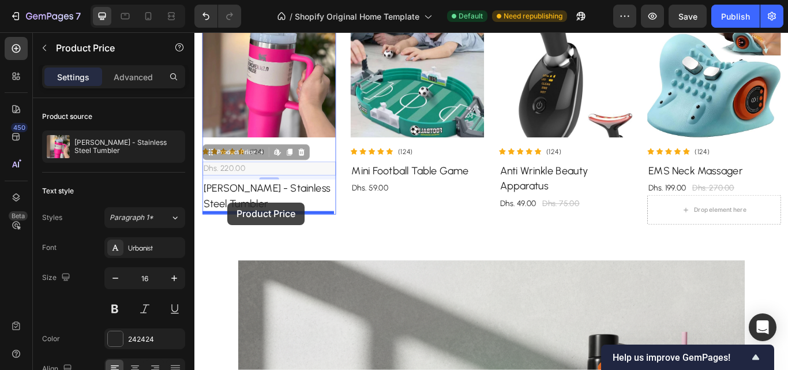
drag, startPoint x: 237, startPoint y: 171, endPoint x: 233, endPoint y: 231, distance: 60.2
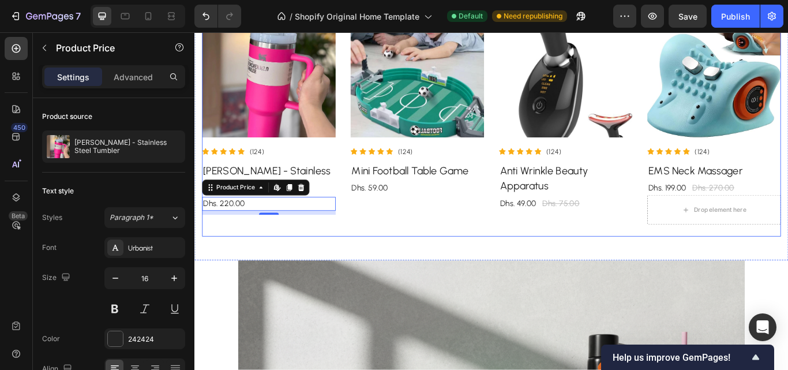
click at [236, 264] on div "Best selling products Heading View all products Button Row Product Images Icon …" at bounding box center [540, 97] width 675 height 346
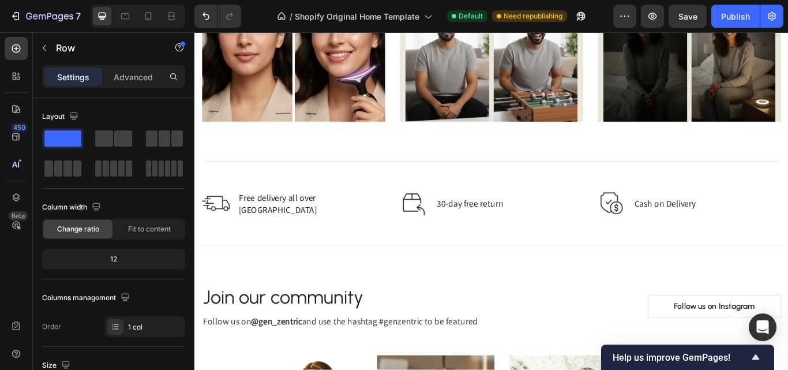
scroll to position [3520, 0]
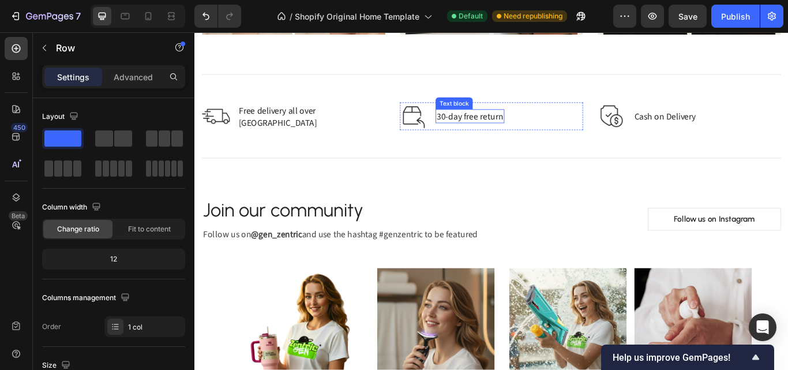
click at [481, 124] on p "30-day free return" at bounding box center [516, 131] width 78 height 14
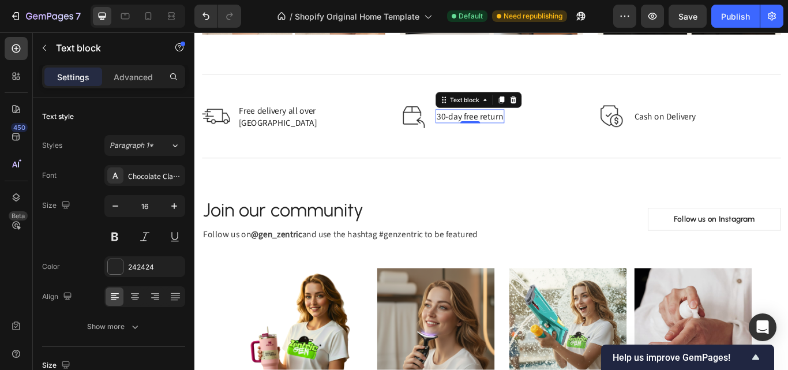
click at [481, 124] on p "30-day free return" at bounding box center [516, 131] width 78 height 14
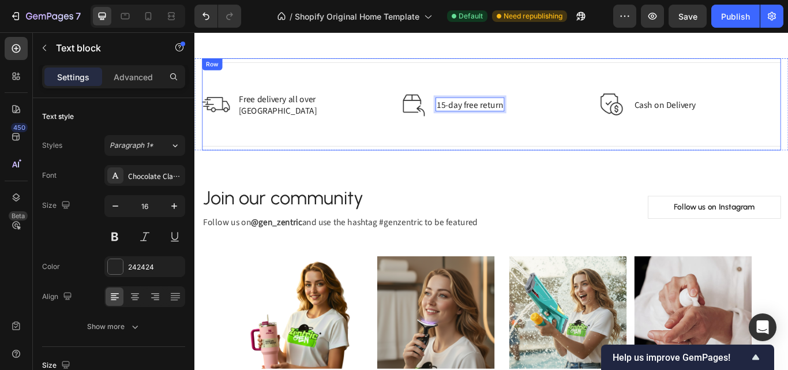
scroll to position [3636, 0]
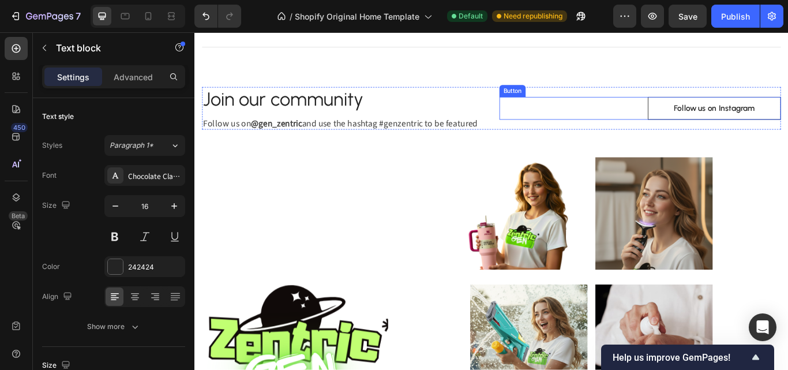
click at [735, 128] on link "Follow us on Instagram" at bounding box center [800, 121] width 155 height 27
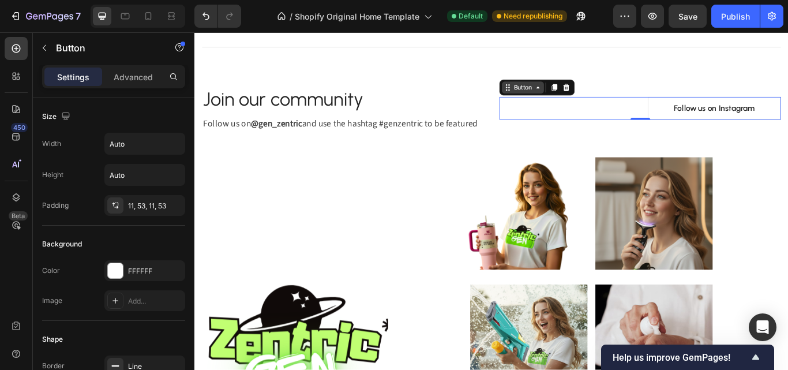
click at [569, 92] on div "Button" at bounding box center [577, 97] width 26 height 10
click at [645, 128] on div "Follow us on Instagram Button Row 2 cols Row 1 col Section 0" at bounding box center [714, 121] width 328 height 27
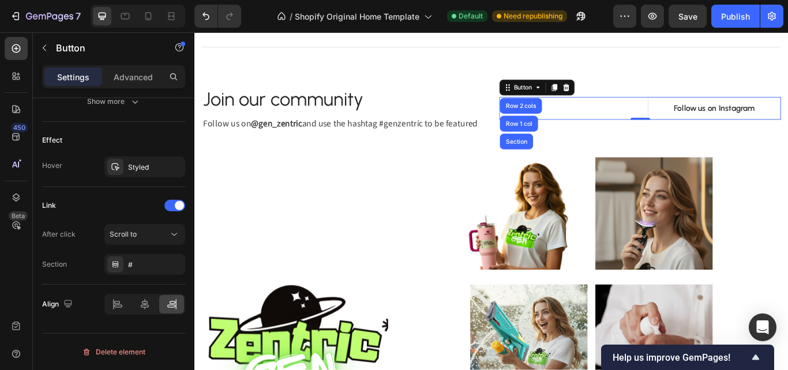
scroll to position [352, 0]
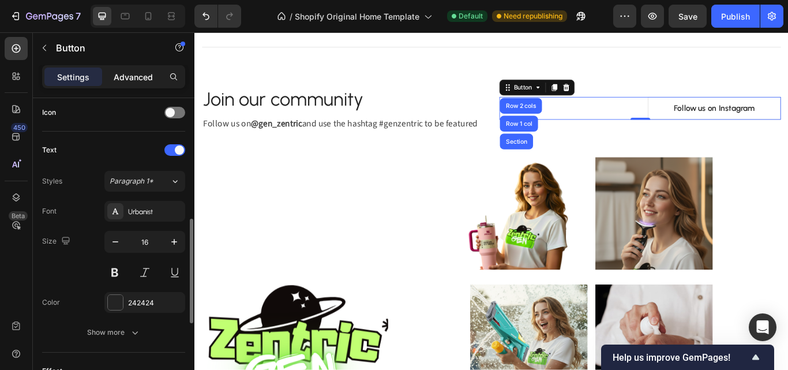
click at [129, 79] on p "Advanced" at bounding box center [133, 77] width 39 height 12
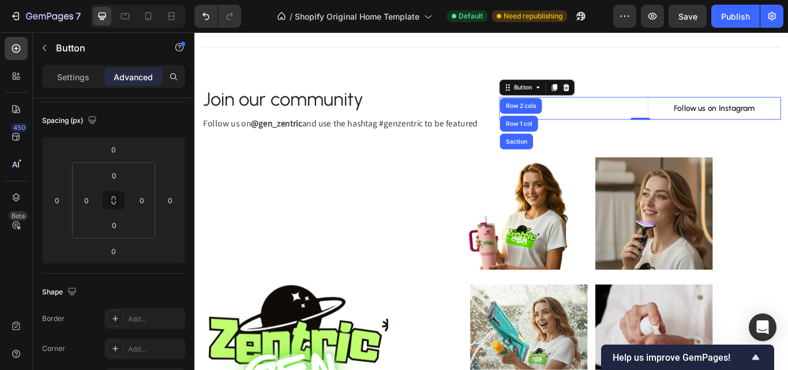
scroll to position [0, 0]
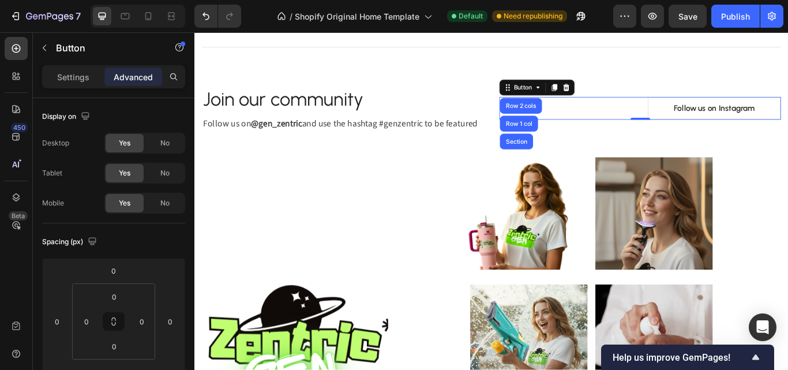
click at [657, 127] on div "Follow us on Instagram Button Row 2 cols Row 1 col Section 0" at bounding box center [714, 121] width 328 height 27
click at [672, 122] on div "Follow us on Instagram Button Row 2 cols Row 1 col Section 0" at bounding box center [714, 121] width 328 height 27
click at [727, 120] on link "Follow us on Instagram" at bounding box center [800, 121] width 155 height 27
click at [756, 116] on div "Follow us on Instagram" at bounding box center [801, 121] width 94 height 14
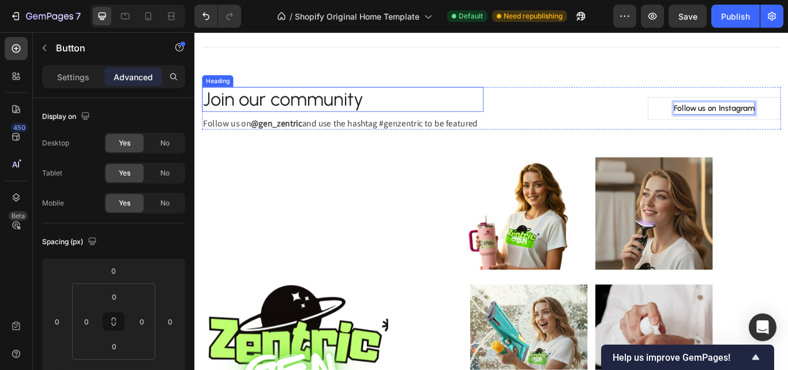
click at [422, 113] on p "Join our community" at bounding box center [367, 111] width 326 height 27
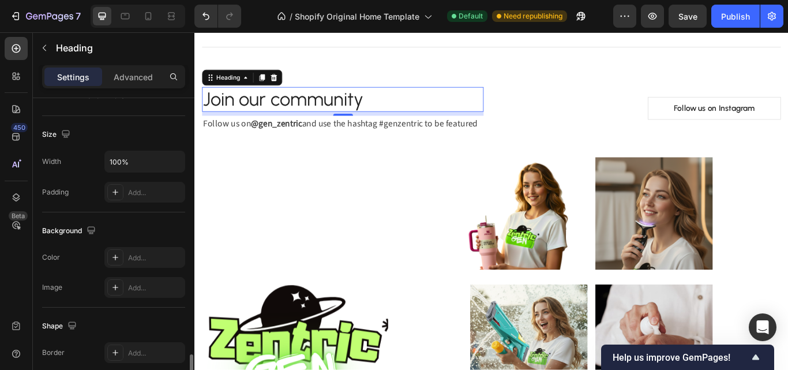
scroll to position [404, 0]
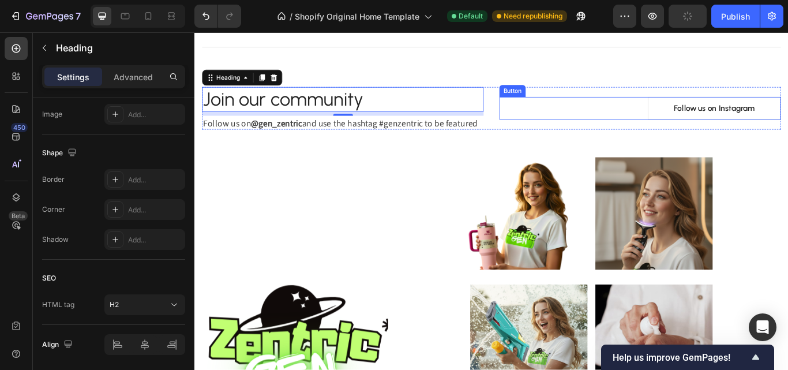
click at [689, 112] on div "Follow us on Instagram Button" at bounding box center [714, 121] width 328 height 27
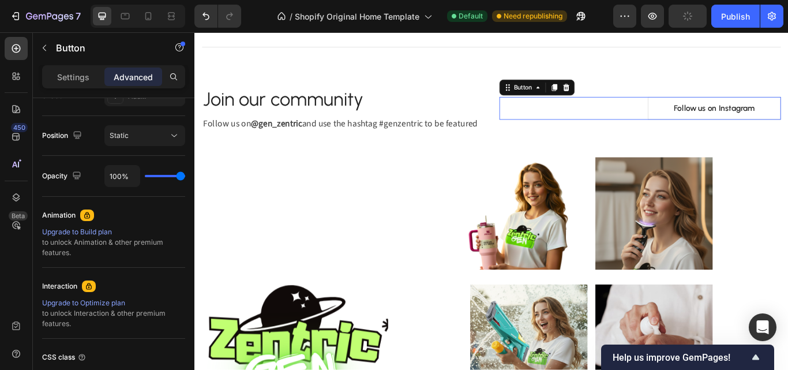
scroll to position [0, 0]
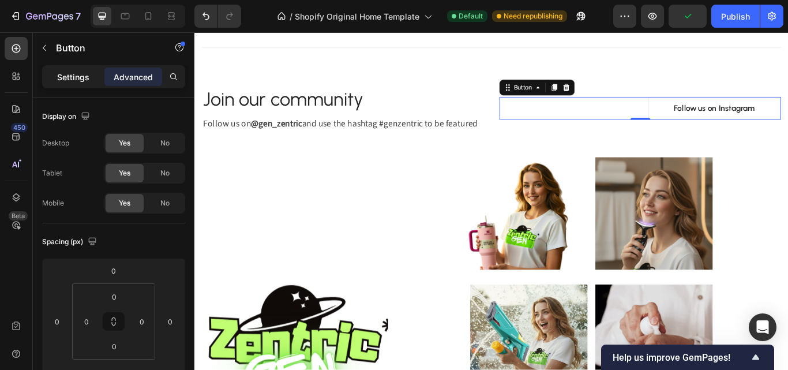
click at [73, 76] on p "Settings" at bounding box center [73, 77] width 32 height 12
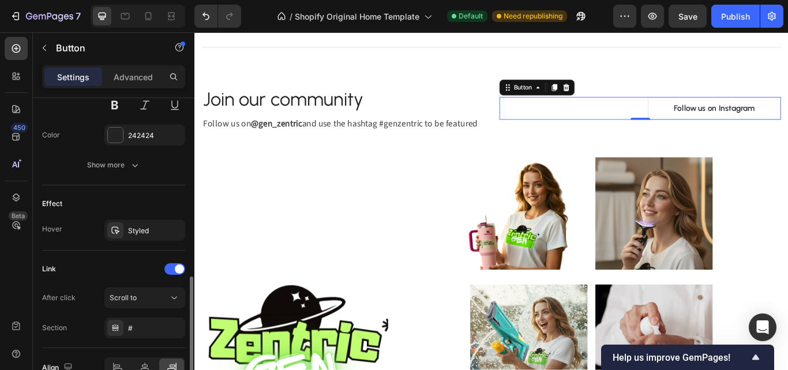
scroll to position [577, 0]
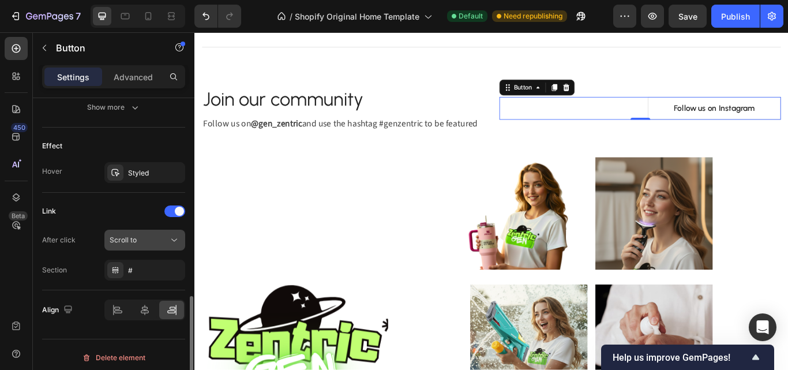
click at [132, 243] on span "Scroll to" at bounding box center [123, 239] width 27 height 9
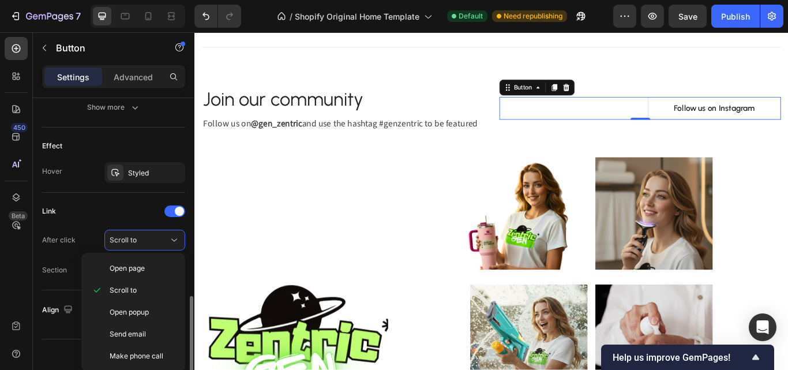
click at [103, 209] on div "Link" at bounding box center [113, 211] width 143 height 18
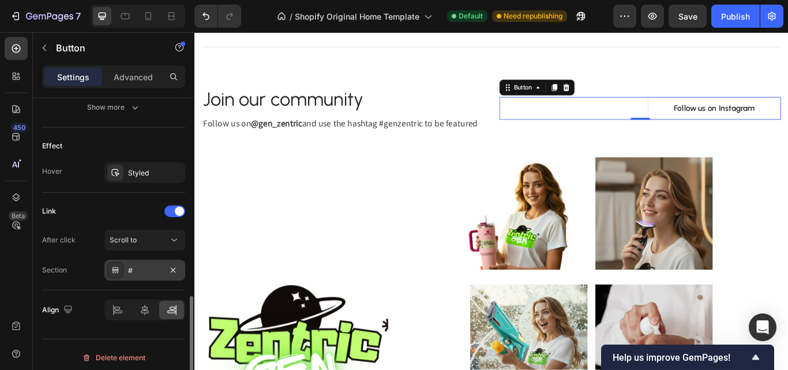
click at [132, 271] on div "#" at bounding box center [144, 270] width 33 height 10
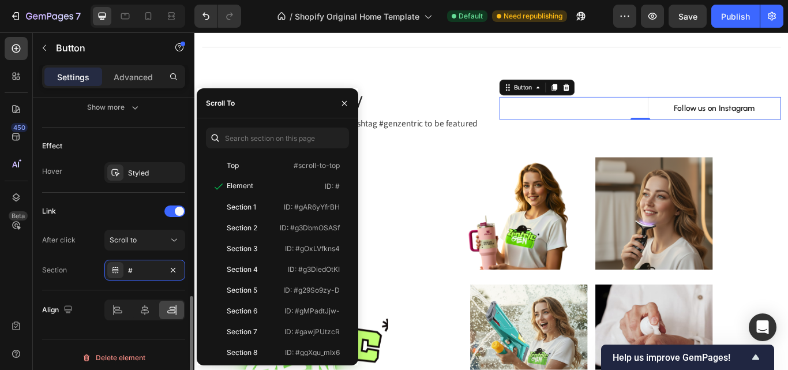
click at [83, 268] on div "Section #" at bounding box center [113, 270] width 143 height 21
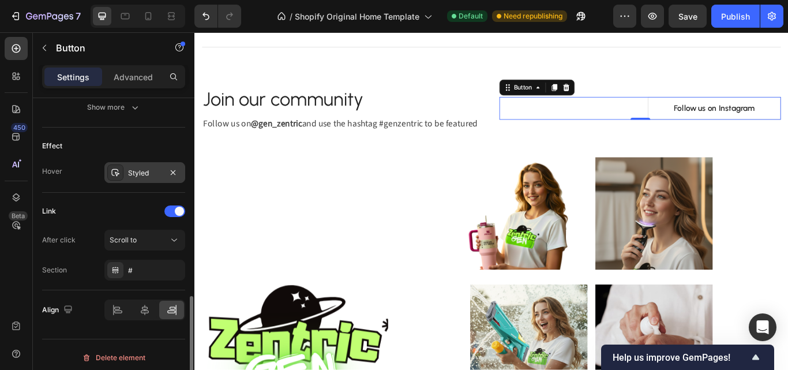
click at [132, 177] on div "Styled" at bounding box center [144, 173] width 33 height 10
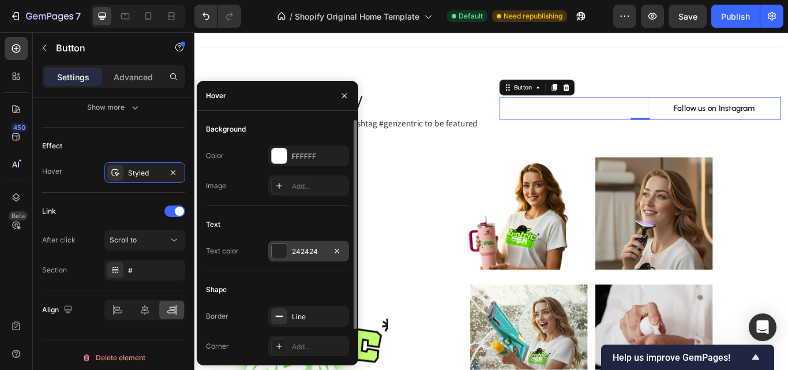
click at [301, 249] on div "242424" at bounding box center [308, 251] width 33 height 10
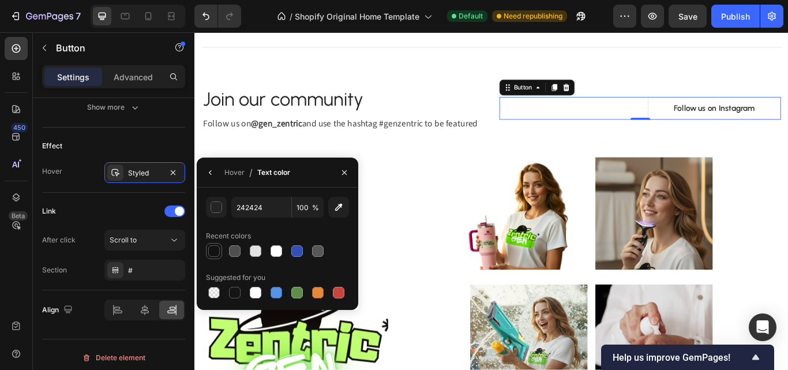
click at [214, 250] on div at bounding box center [214, 251] width 12 height 12
type input "121212"
click at [119, 210] on div "Link" at bounding box center [113, 211] width 143 height 18
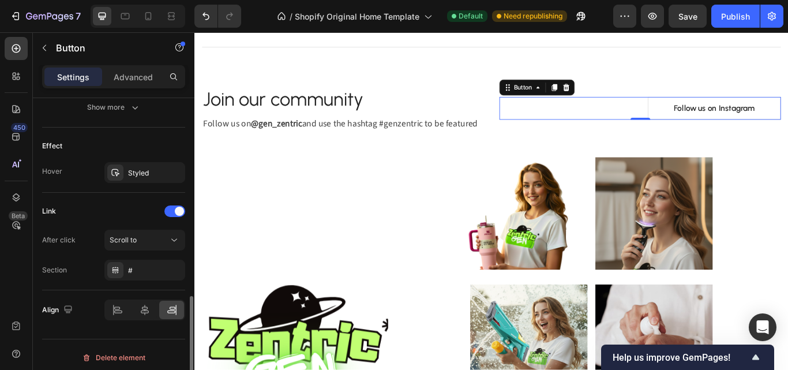
scroll to position [462, 0]
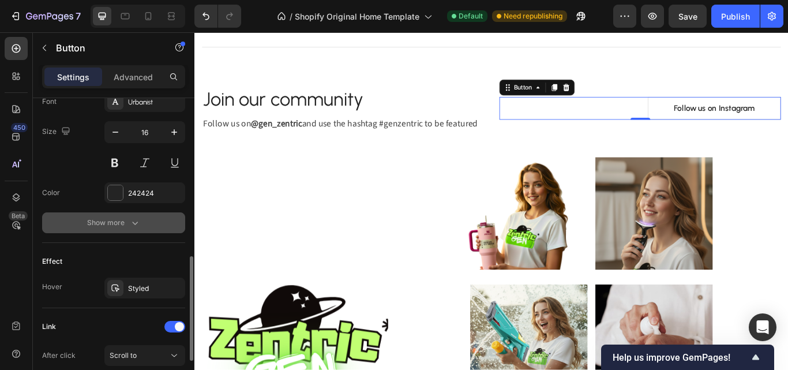
click at [121, 226] on div "Show more" at bounding box center [114, 223] width 54 height 12
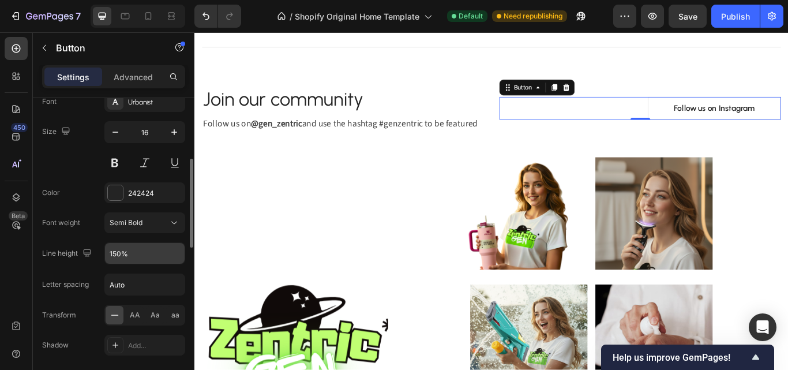
scroll to position [404, 0]
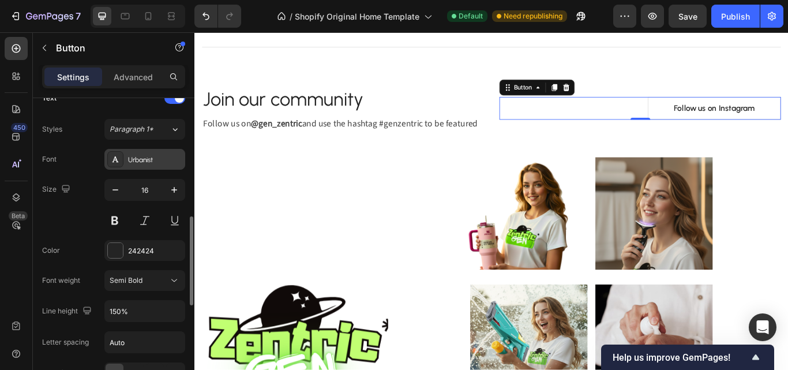
click at [143, 164] on div "Urbanist" at bounding box center [155, 160] width 54 height 10
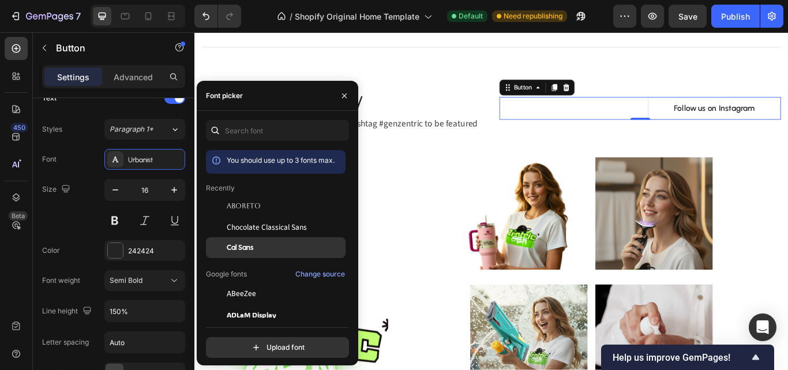
click at [242, 244] on span "Cal Sans" at bounding box center [240, 247] width 27 height 10
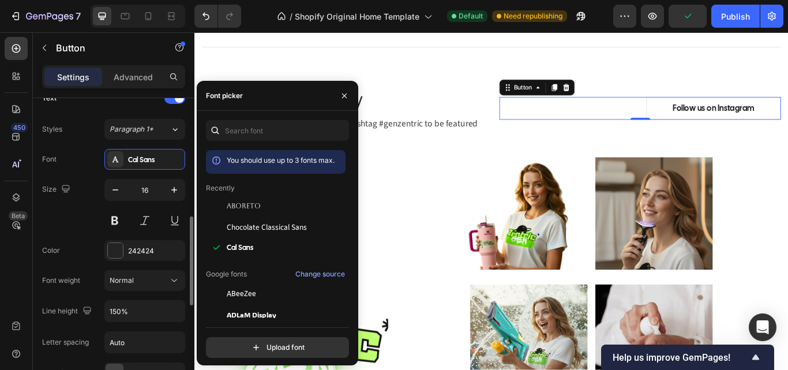
click at [74, 219] on div "Size 16" at bounding box center [113, 205] width 143 height 52
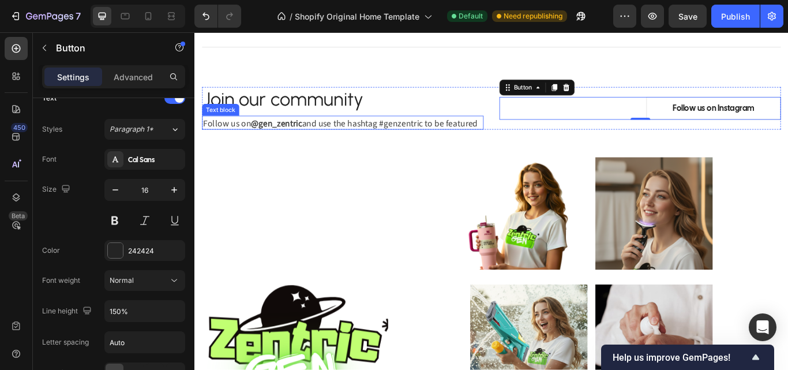
click at [374, 137] on p "Follow us on @gen_zentric and use the hashtag #genzentric to be featured" at bounding box center [367, 138] width 326 height 14
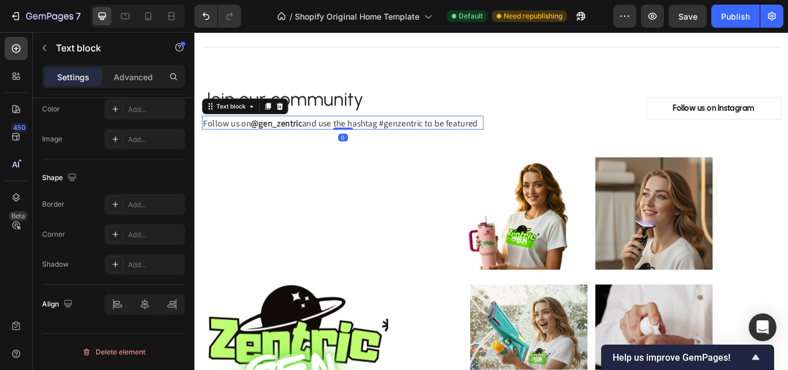
scroll to position [0, 0]
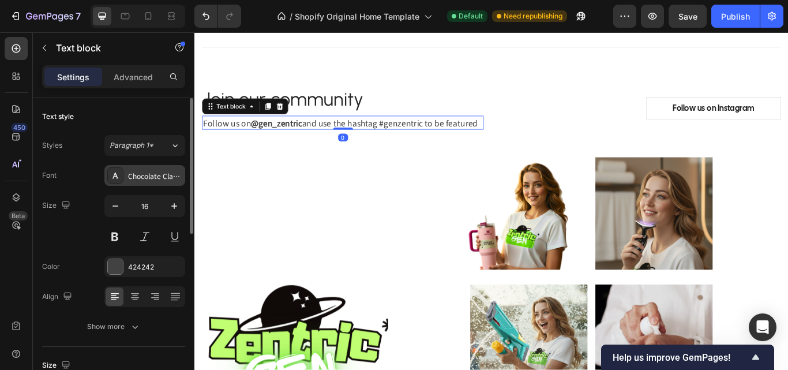
click at [155, 180] on div "Chocolate Classical Sans" at bounding box center [155, 176] width 54 height 10
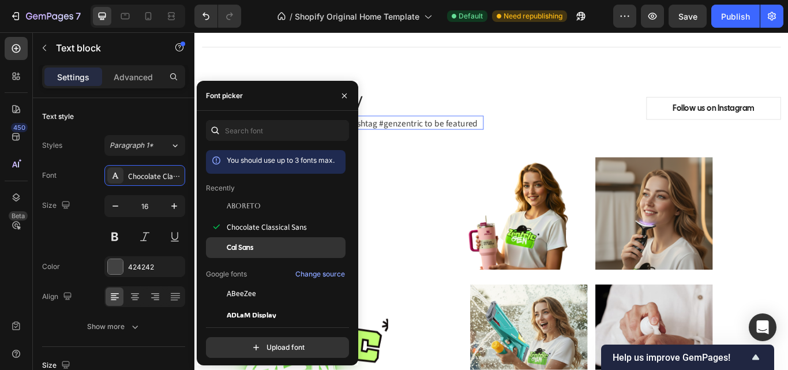
click at [249, 244] on span "Cal Sans" at bounding box center [240, 247] width 27 height 10
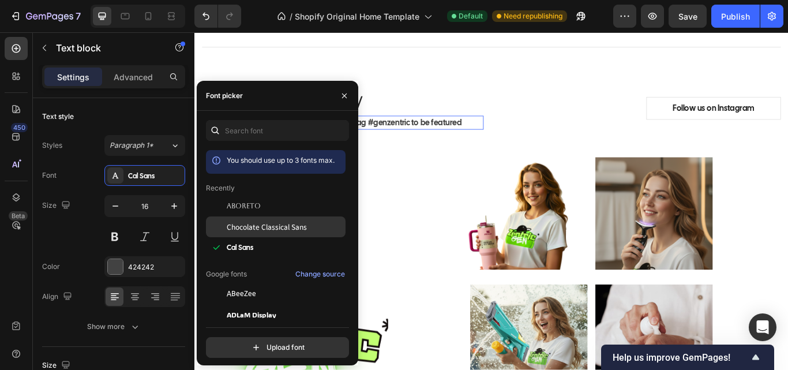
click at [248, 230] on span "Chocolate Classical Sans" at bounding box center [267, 227] width 80 height 10
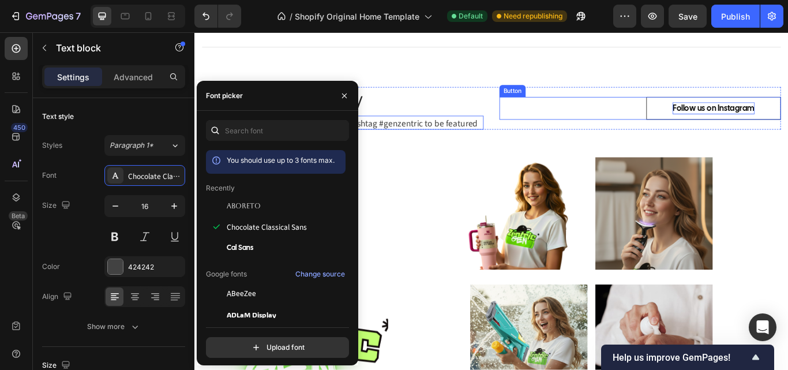
click at [752, 121] on p "Follow us on Instagram" at bounding box center [800, 121] width 96 height 14
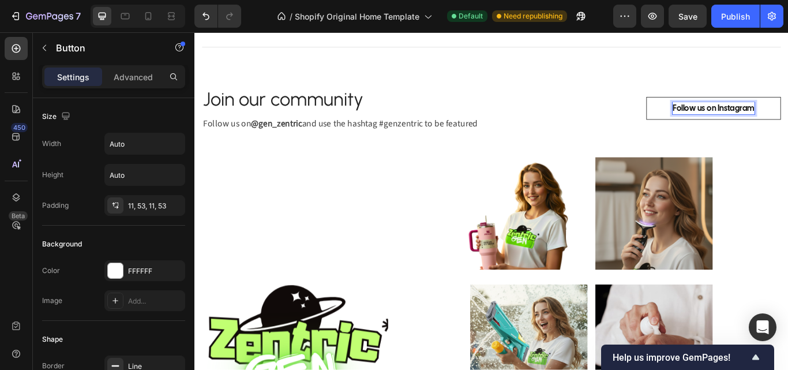
click at [732, 118] on link "Follow us on Instagram" at bounding box center [799, 121] width 157 height 27
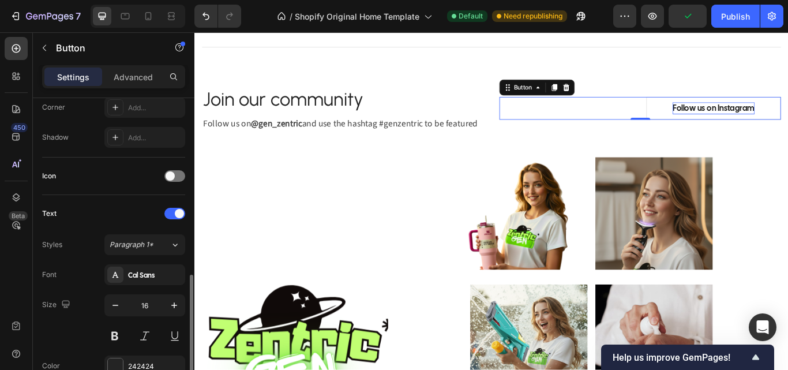
scroll to position [346, 0]
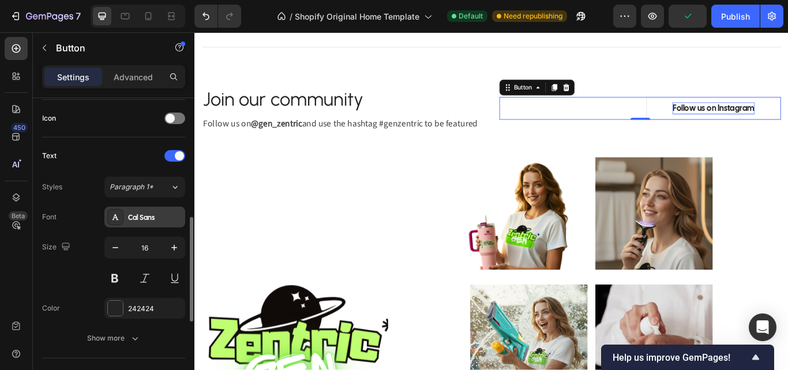
click at [136, 215] on div "Cal Sans" at bounding box center [155, 217] width 54 height 10
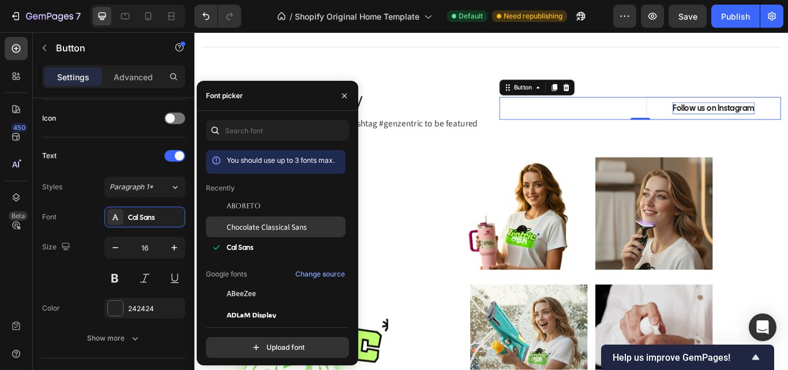
click at [241, 230] on span "Chocolate Classical Sans" at bounding box center [267, 227] width 80 height 10
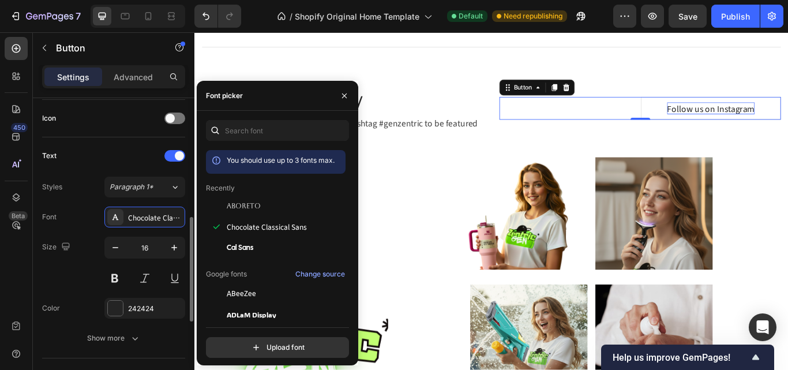
click at [68, 228] on div "Font Chocolate Classical Sans Size 16 Color 242424 Show more" at bounding box center [113, 278] width 143 height 142
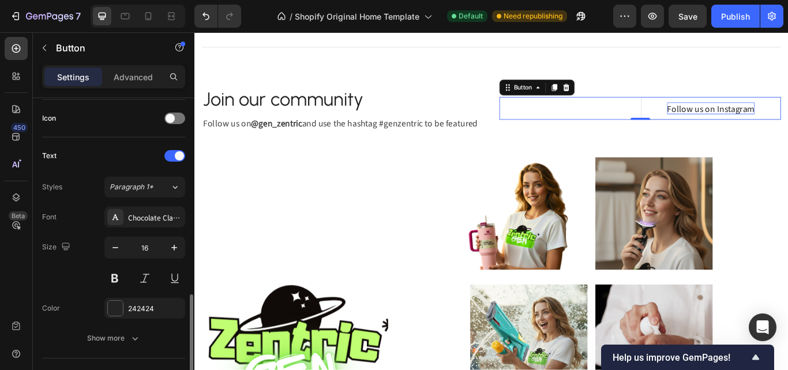
scroll to position [404, 0]
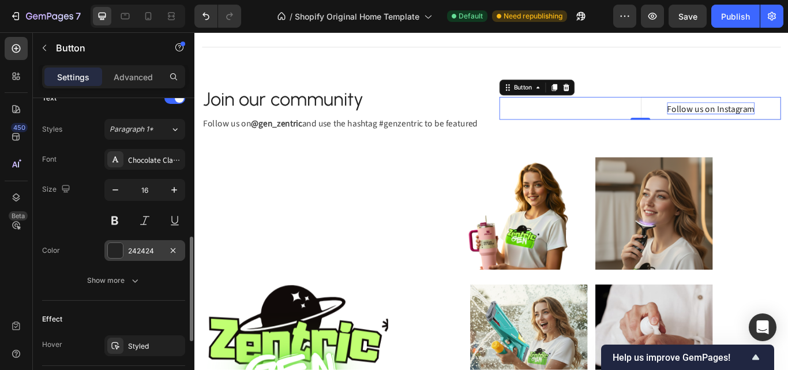
click at [123, 252] on div at bounding box center [115, 250] width 16 height 16
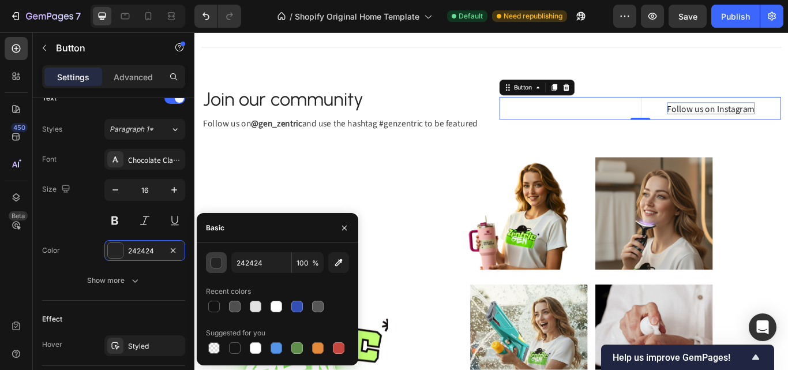
click at [219, 262] on div "button" at bounding box center [217, 263] width 12 height 12
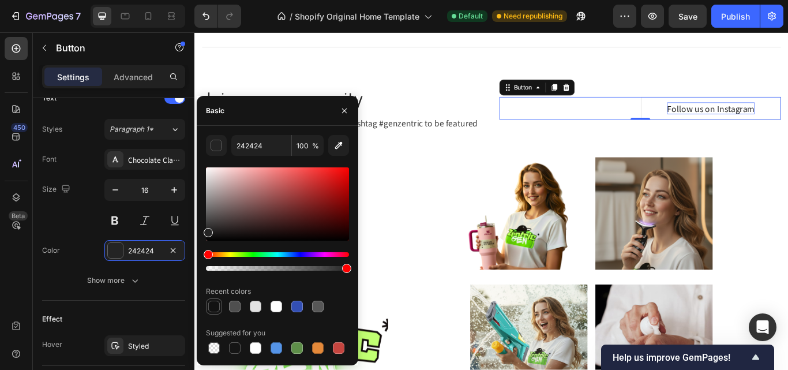
click at [215, 304] on div at bounding box center [214, 307] width 12 height 12
drag, startPoint x: 211, startPoint y: 232, endPoint x: 193, endPoint y: 250, distance: 25.3
click at [193, 250] on div "450 Beta Sections(18) Elements(83) Section Element Hero Section Product Detail …" at bounding box center [97, 201] width 194 height 338
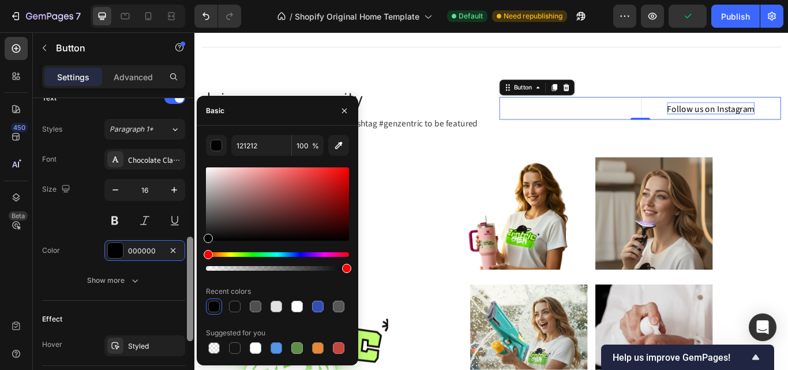
type input "000000"
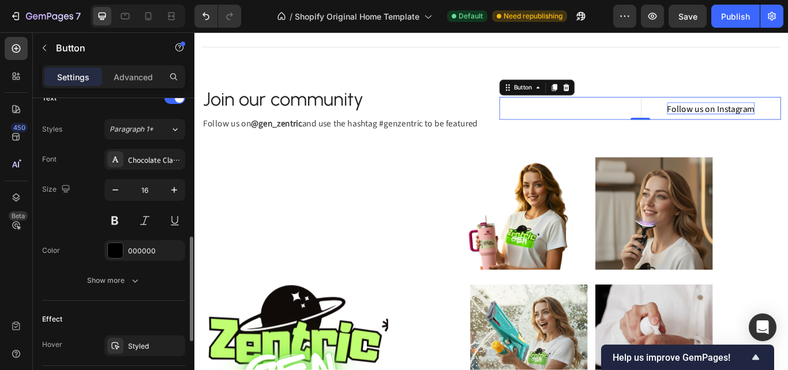
click at [33, 257] on div "Size Width Auto Height Auto Padding 11, 53, 11, 53 Background Color FFFFFF Imag…" at bounding box center [114, 138] width 162 height 888
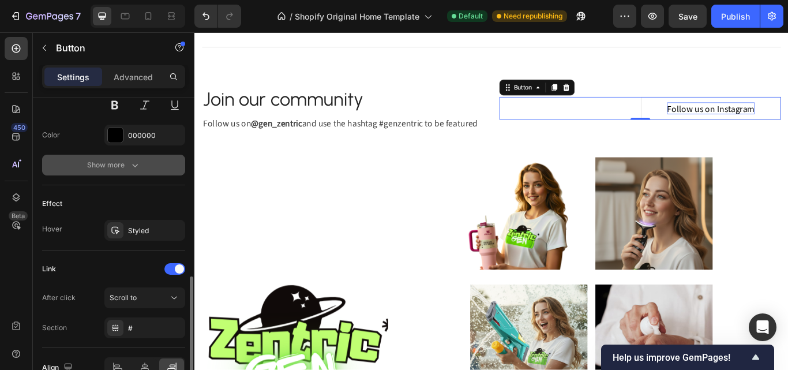
scroll to position [583, 0]
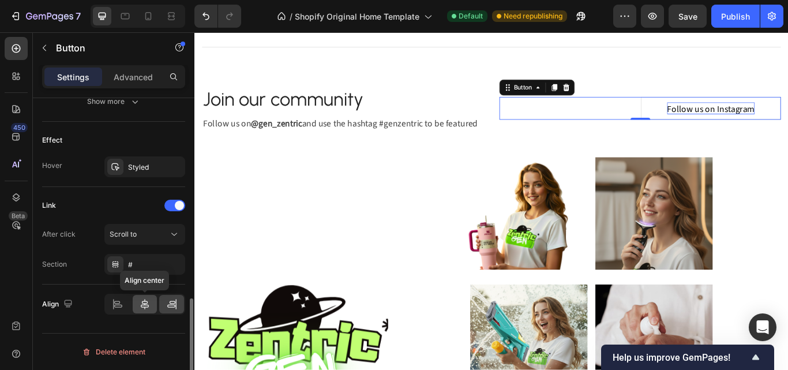
click at [134, 302] on div at bounding box center [145, 304] width 25 height 18
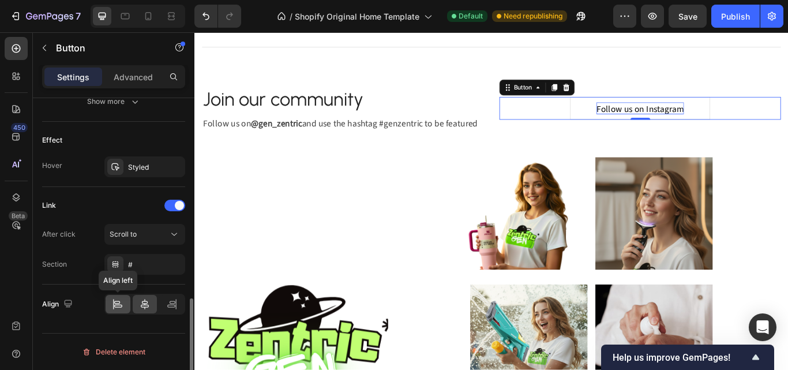
click at [122, 298] on div at bounding box center [118, 304] width 25 height 18
click at [139, 297] on div at bounding box center [145, 304] width 25 height 18
click at [147, 237] on div "Scroll to" at bounding box center [139, 234] width 59 height 10
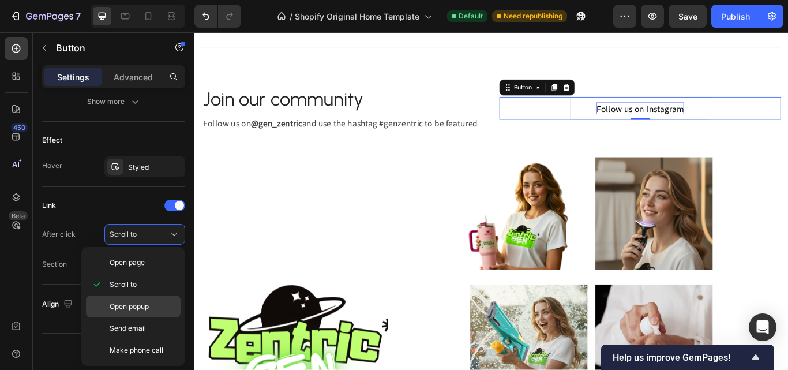
click at [141, 304] on span "Open popup" at bounding box center [129, 306] width 39 height 10
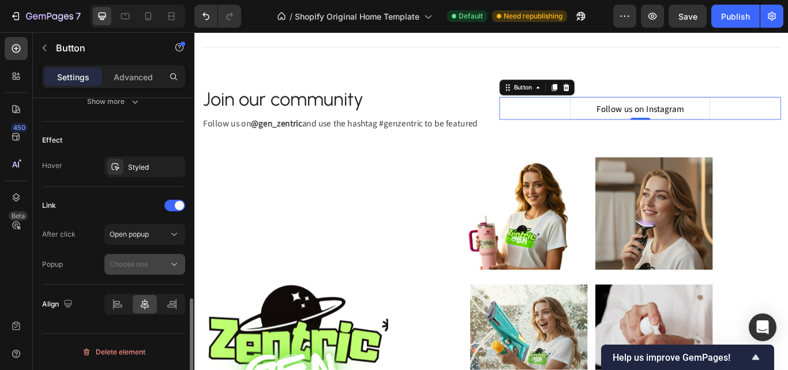
click at [134, 265] on span "Choose one" at bounding box center [129, 264] width 39 height 9
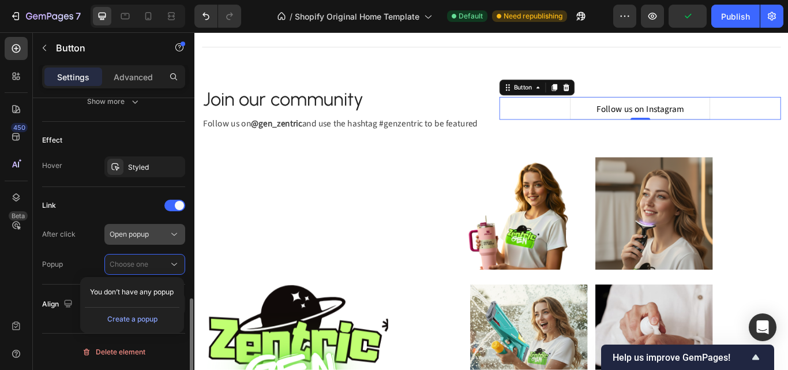
click at [140, 237] on span "Open popup" at bounding box center [129, 234] width 39 height 9
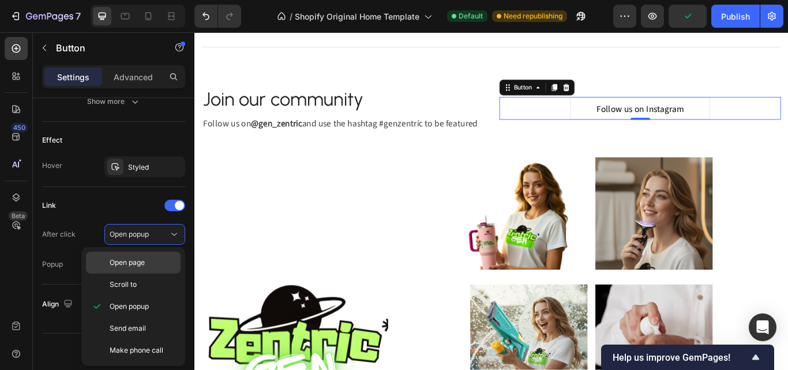
click at [140, 264] on span "Open page" at bounding box center [127, 262] width 35 height 10
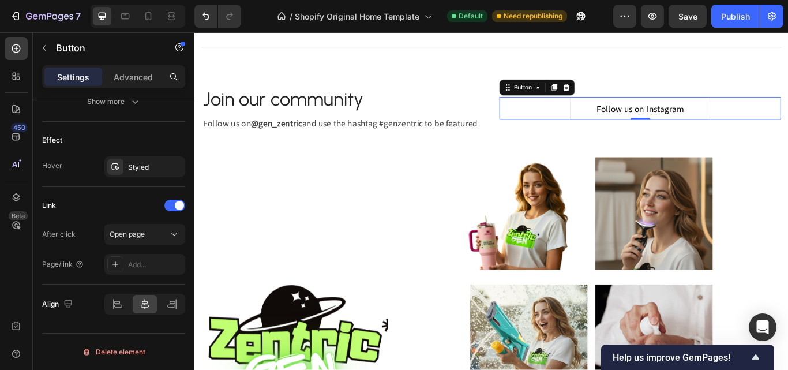
click at [140, 264] on div "Add..." at bounding box center [155, 265] width 54 height 10
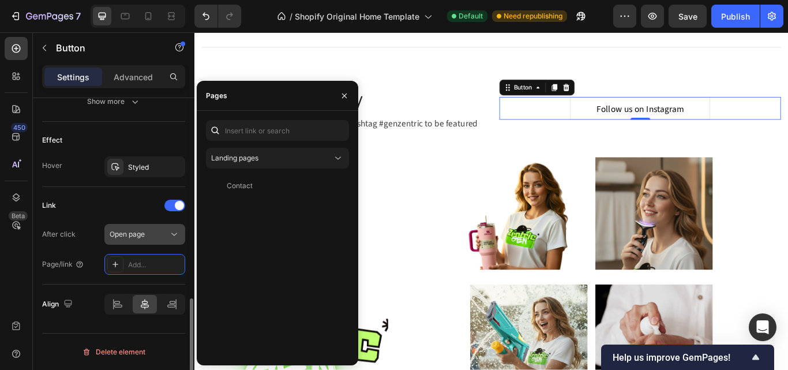
click at [141, 233] on span "Open page" at bounding box center [127, 234] width 35 height 9
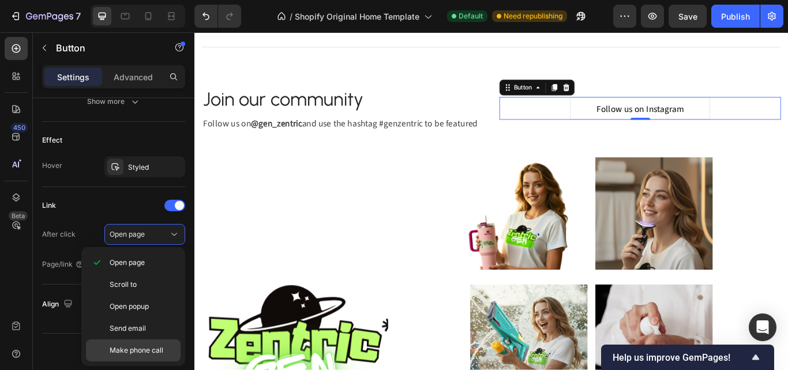
click at [141, 340] on div "Make phone call" at bounding box center [133, 350] width 95 height 22
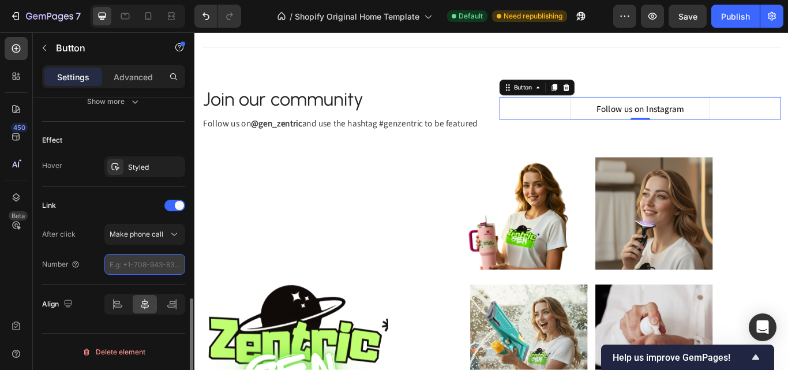
click at [140, 261] on input "tel" at bounding box center [144, 264] width 81 height 21
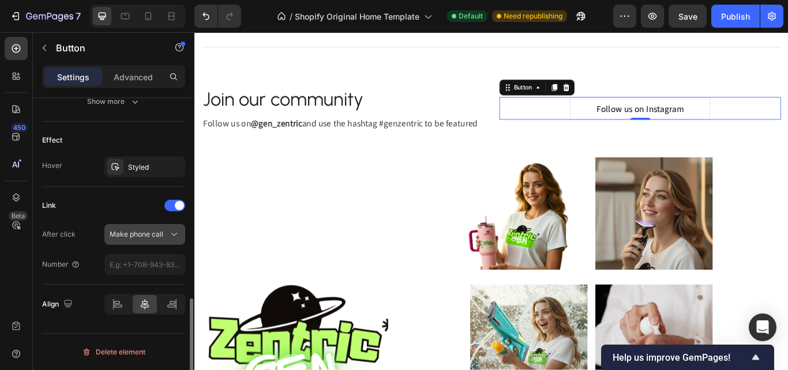
click at [144, 238] on span "Make phone call" at bounding box center [137, 234] width 54 height 10
click at [32, 270] on div "450 Beta" at bounding box center [16, 201] width 33 height 338
click at [173, 212] on div "Link" at bounding box center [113, 205] width 143 height 18
click at [175, 207] on span at bounding box center [179, 205] width 9 height 9
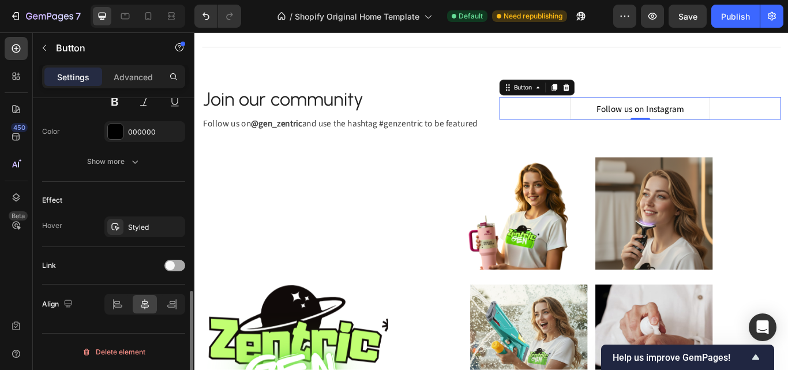
scroll to position [523, 0]
click at [164, 267] on div at bounding box center [174, 266] width 21 height 12
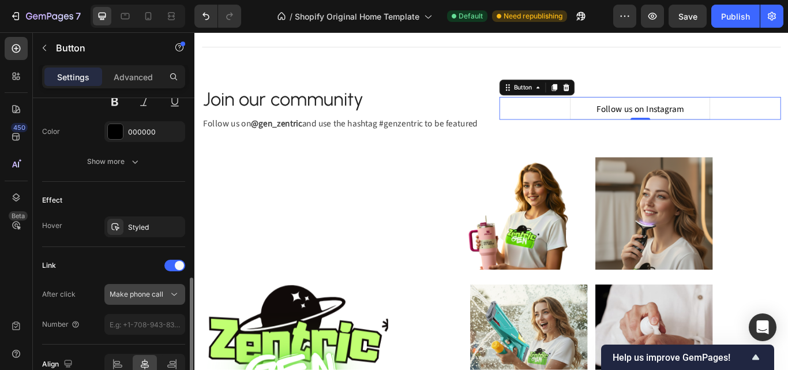
click at [163, 293] on span "Make phone call" at bounding box center [137, 294] width 54 height 9
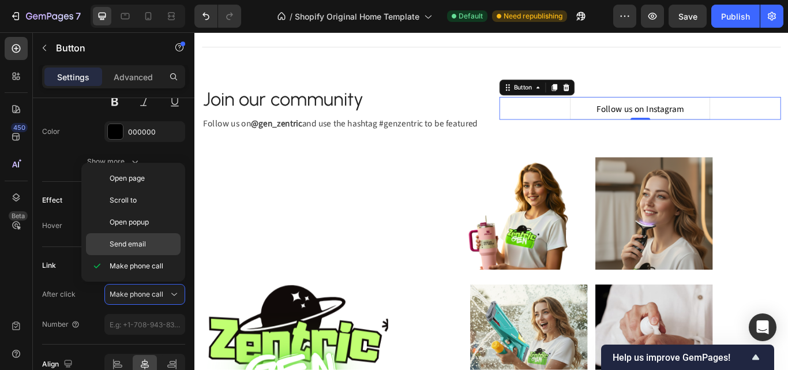
click at [144, 242] on span "Send email" at bounding box center [128, 244] width 36 height 10
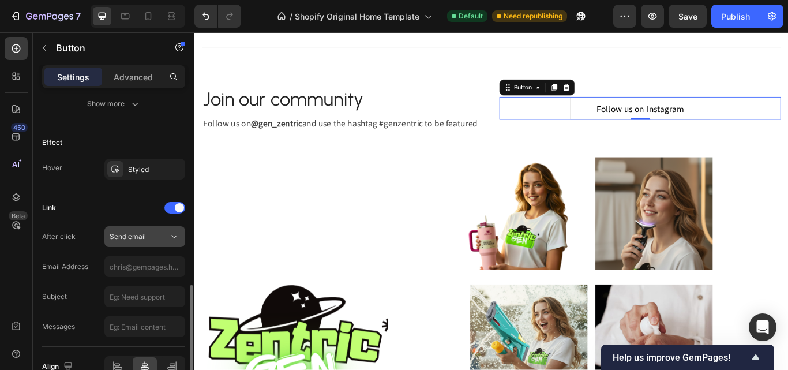
scroll to position [638, 0]
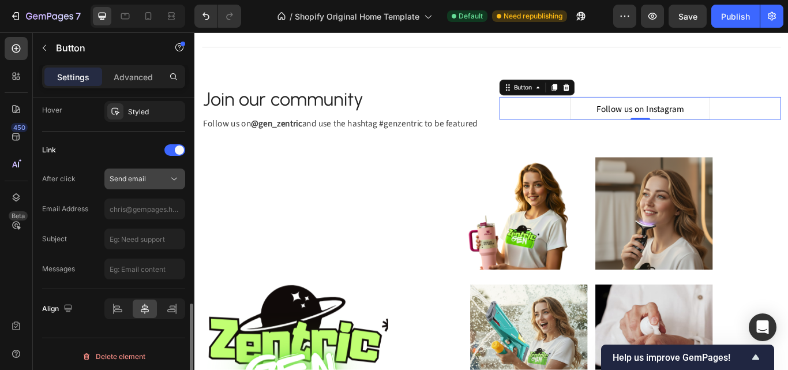
click at [141, 186] on button "Send email" at bounding box center [144, 179] width 81 height 21
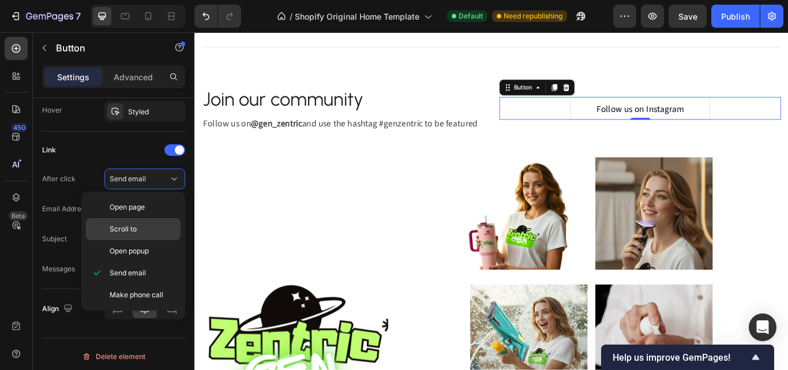
click at [140, 228] on p "Scroll to" at bounding box center [143, 229] width 66 height 10
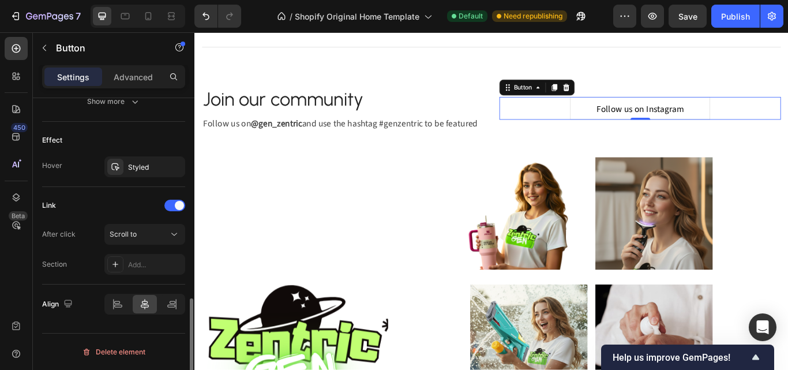
scroll to position [583, 0]
click at [140, 267] on div "Add..." at bounding box center [155, 265] width 54 height 10
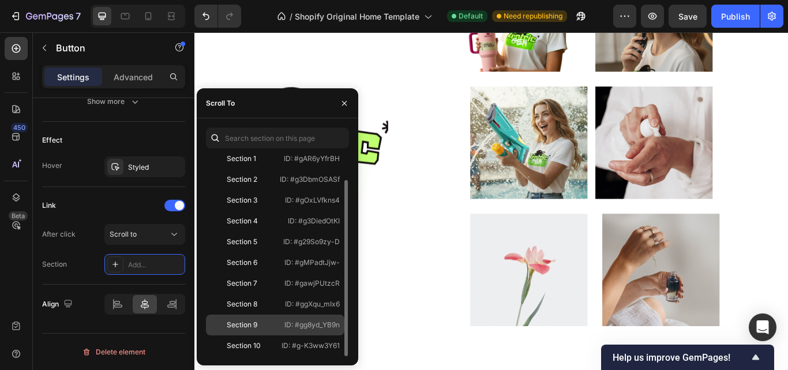
scroll to position [0, 0]
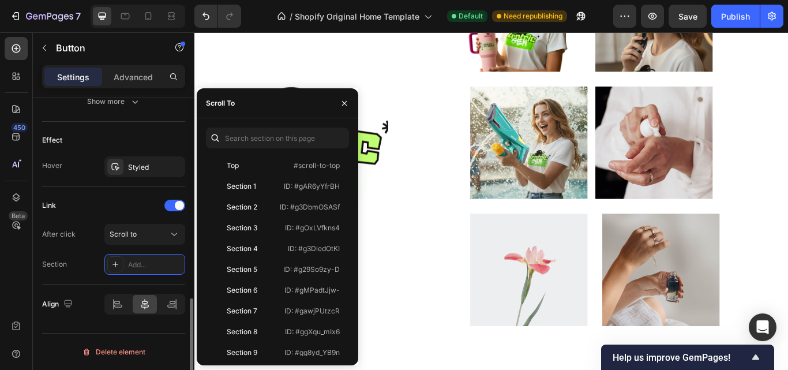
click at [108, 212] on div "Link" at bounding box center [113, 205] width 143 height 18
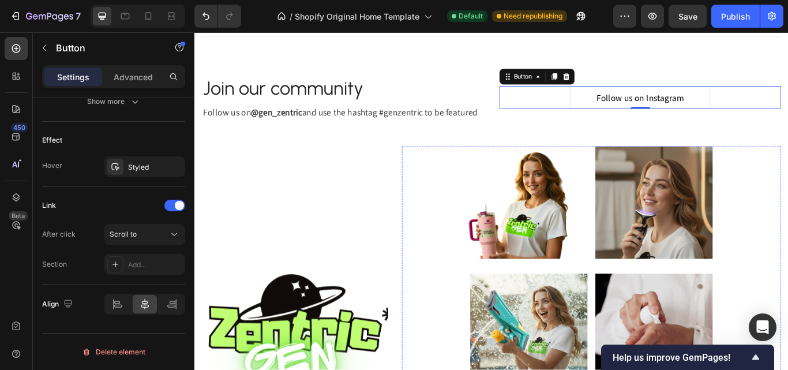
scroll to position [3636, 0]
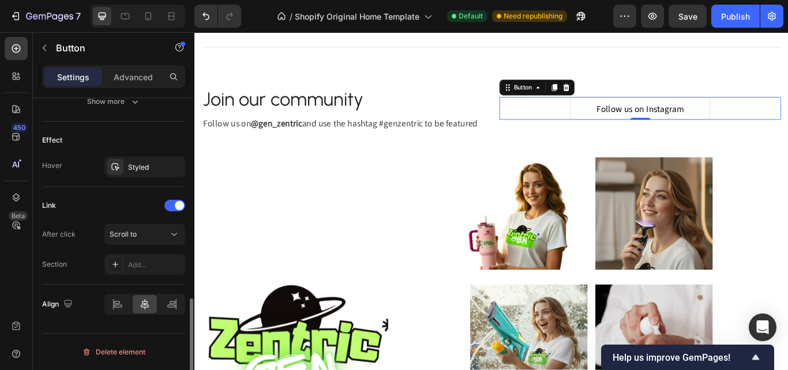
click at [152, 244] on button "Scroll to" at bounding box center [144, 234] width 81 height 21
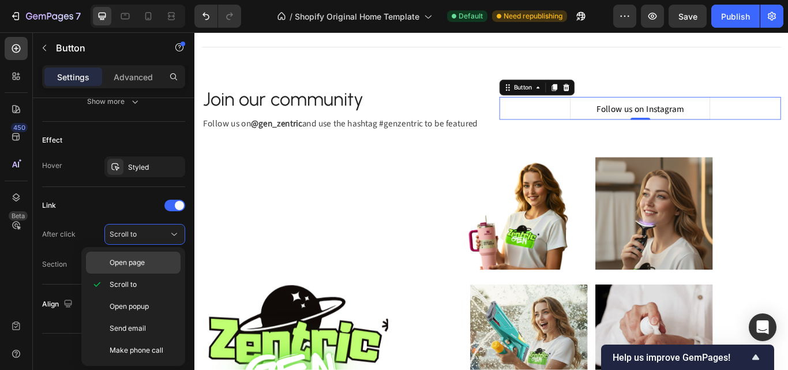
click at [152, 255] on div "Open page" at bounding box center [133, 263] width 95 height 22
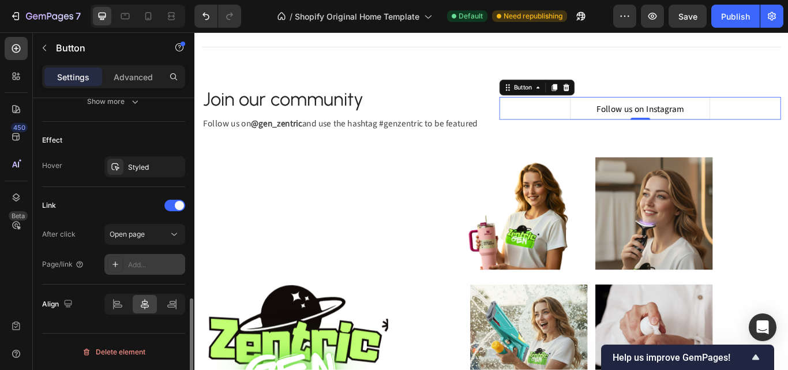
click at [116, 267] on icon at bounding box center [115, 264] width 9 height 9
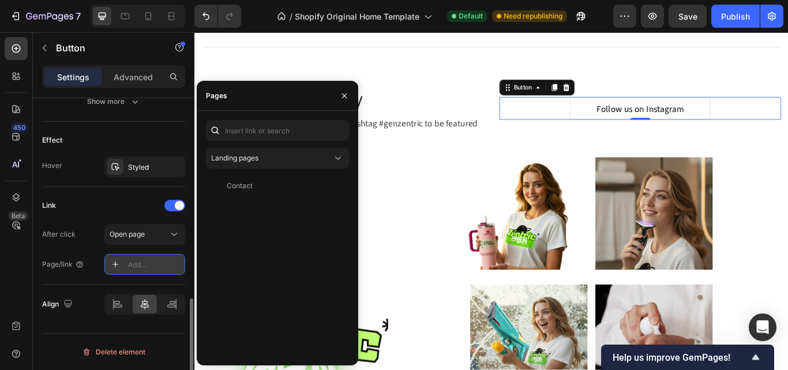
click at [116, 267] on icon at bounding box center [115, 264] width 9 height 9
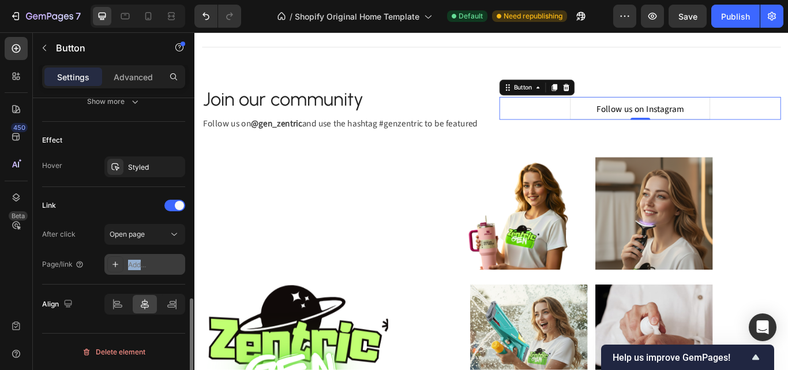
click at [116, 267] on icon at bounding box center [115, 264] width 9 height 9
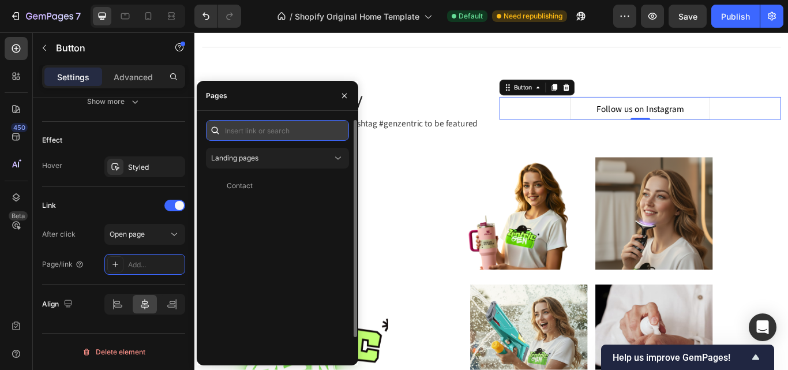
click at [278, 130] on input "text" at bounding box center [277, 130] width 143 height 21
paste input "https://www.instagram.com/gen_zentric/"
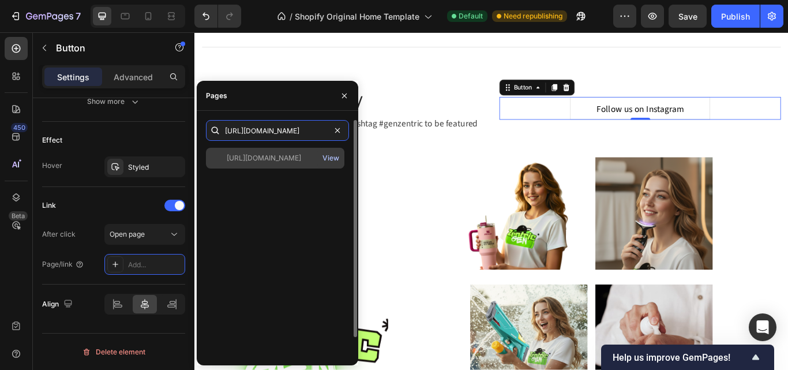
type input "https://www.instagram.com/gen_zentric/"
click at [326, 158] on div "View" at bounding box center [331, 158] width 17 height 10
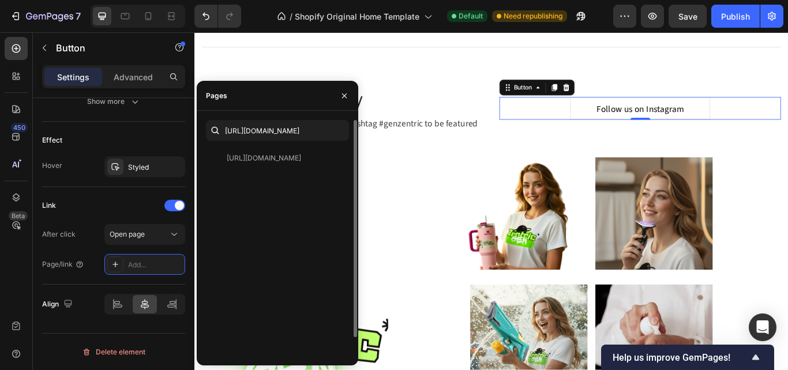
click at [240, 205] on div "https://www.instagram.com/gen_zentric/ View" at bounding box center [277, 262] width 143 height 229
click at [274, 156] on div "https://www.instagram.com/gen_zentric/" at bounding box center [264, 158] width 74 height 10
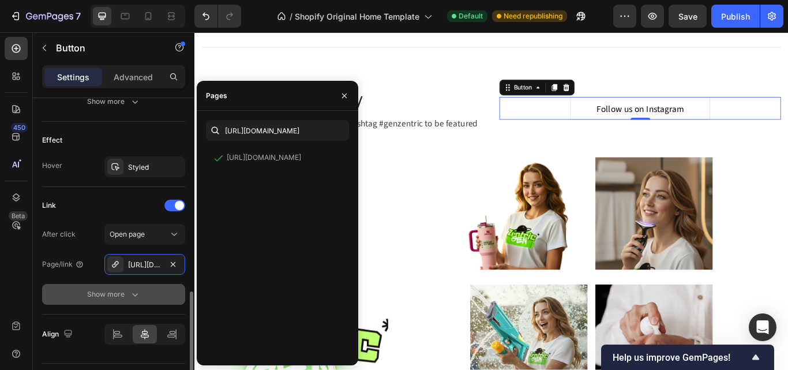
click at [95, 293] on div "Show more" at bounding box center [114, 295] width 54 height 12
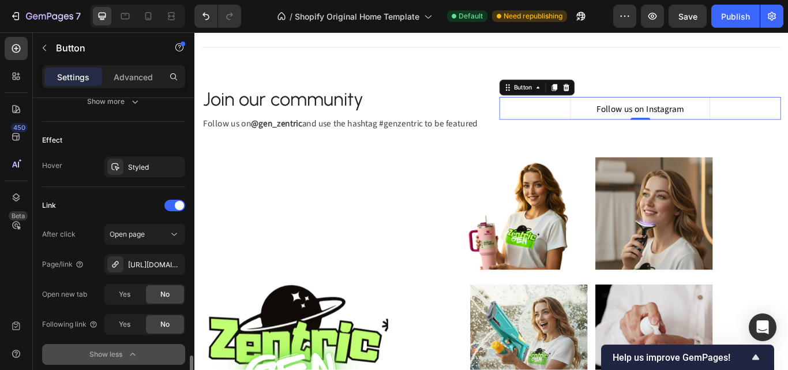
scroll to position [641, 0]
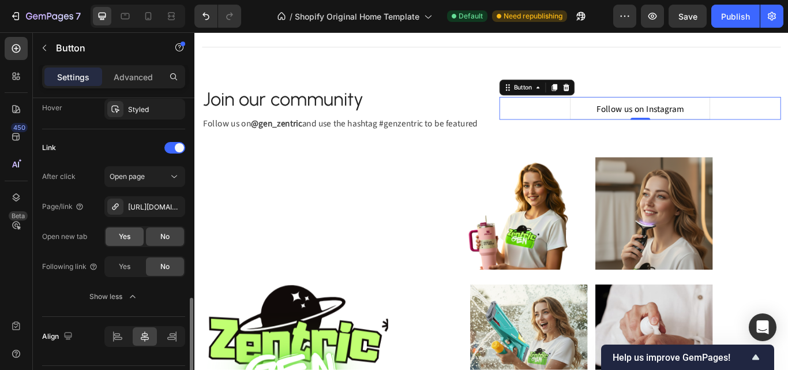
click at [115, 233] on div "Yes" at bounding box center [125, 236] width 38 height 18
click at [113, 268] on div "Yes" at bounding box center [125, 266] width 38 height 18
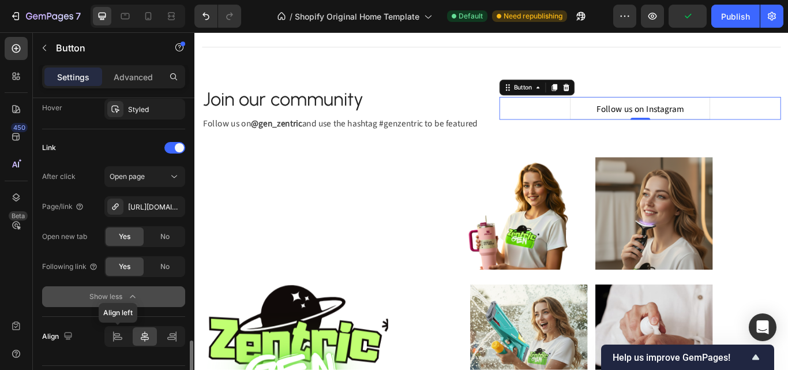
scroll to position [673, 0]
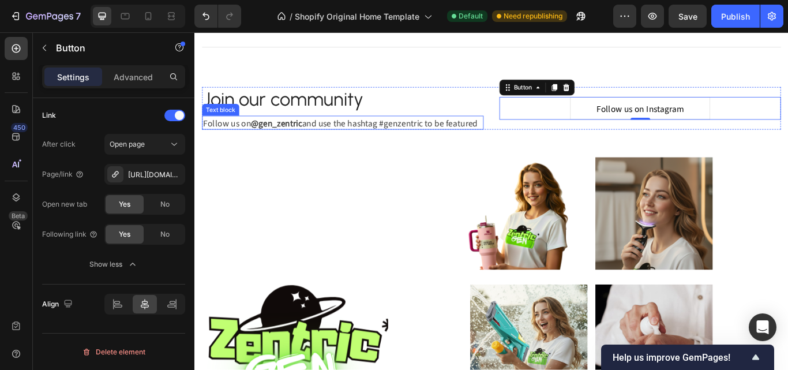
click at [296, 136] on strong "@gen_zentric" at bounding box center [289, 138] width 59 height 14
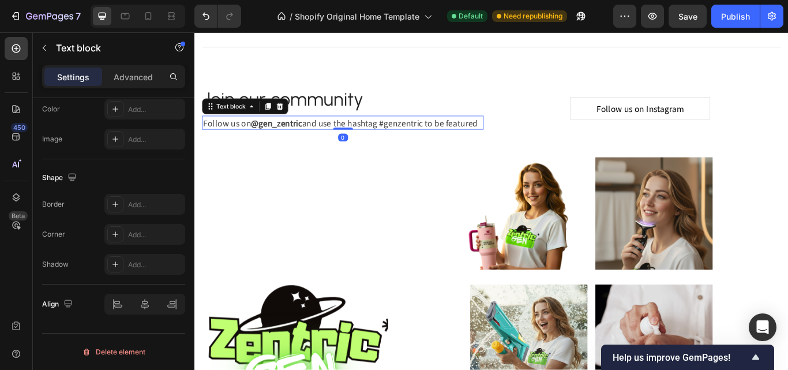
scroll to position [0, 0]
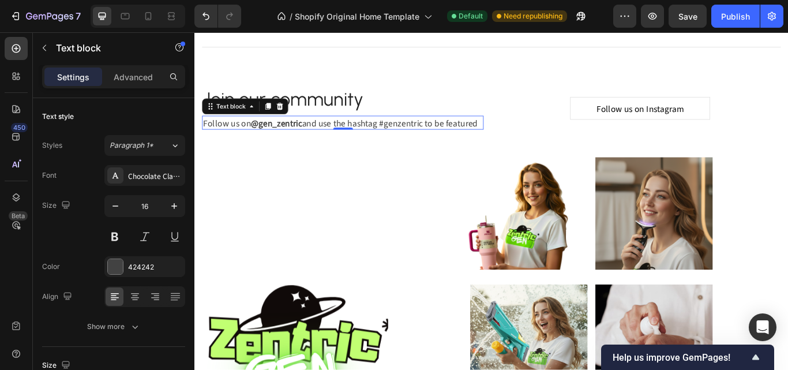
click at [265, 139] on strong "@gen_zentric" at bounding box center [289, 138] width 59 height 14
click at [261, 137] on strong "@gen_zentric" at bounding box center [289, 138] width 59 height 14
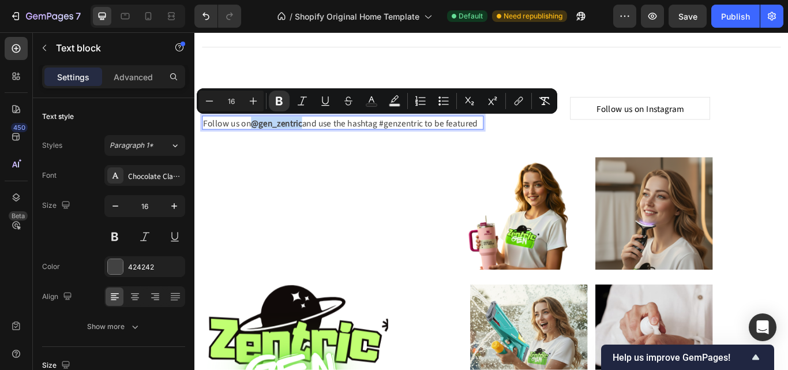
drag, startPoint x: 261, startPoint y: 137, endPoint x: 306, endPoint y: 136, distance: 45.0
click at [306, 136] on strong "@gen_zentric" at bounding box center [289, 138] width 59 height 14
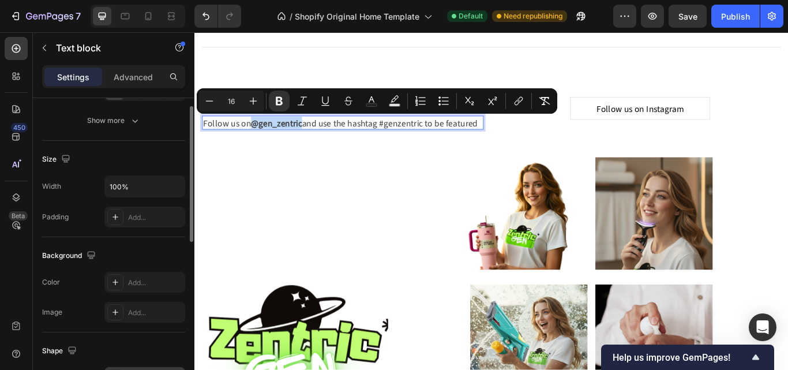
scroll to position [148, 0]
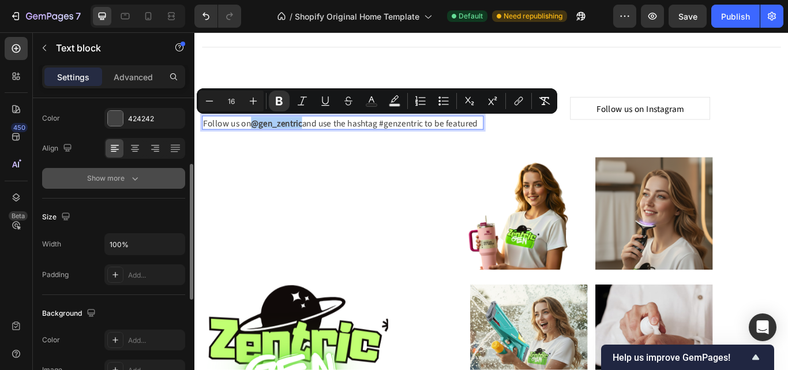
click at [131, 175] on icon "button" at bounding box center [135, 179] width 12 height 12
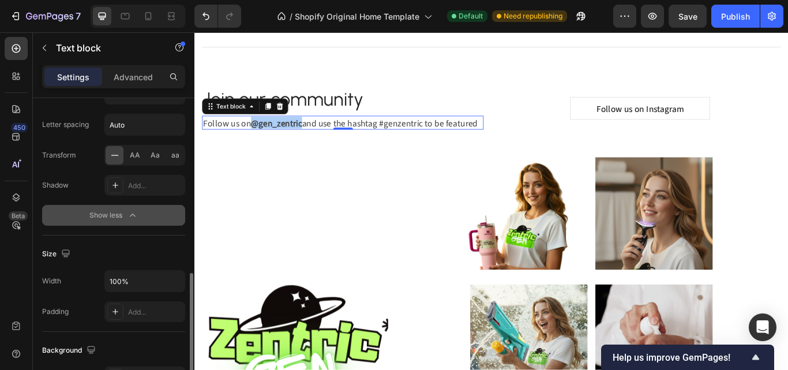
scroll to position [321, 0]
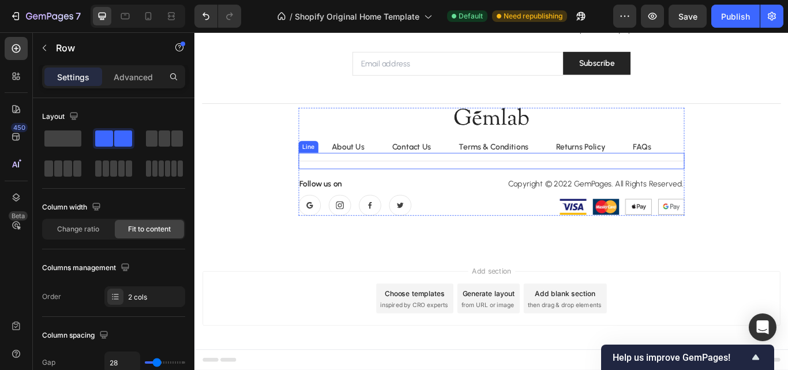
scroll to position [4333, 0]
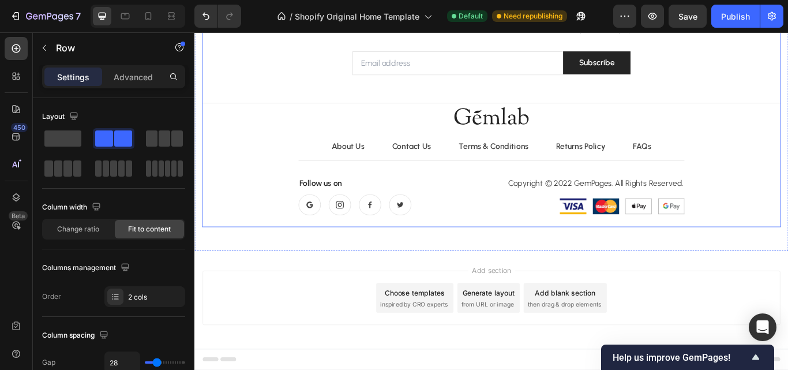
click at [272, 134] on div "Become a Gemlab Insider! Heading Be the first to hear about our new launches, e…" at bounding box center [540, 119] width 675 height 255
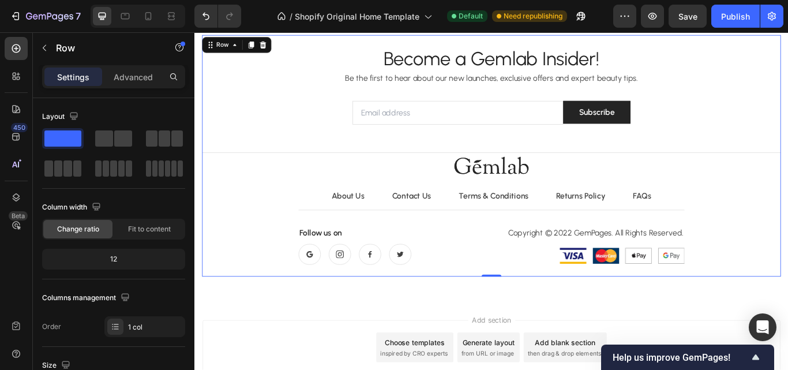
scroll to position [4218, 0]
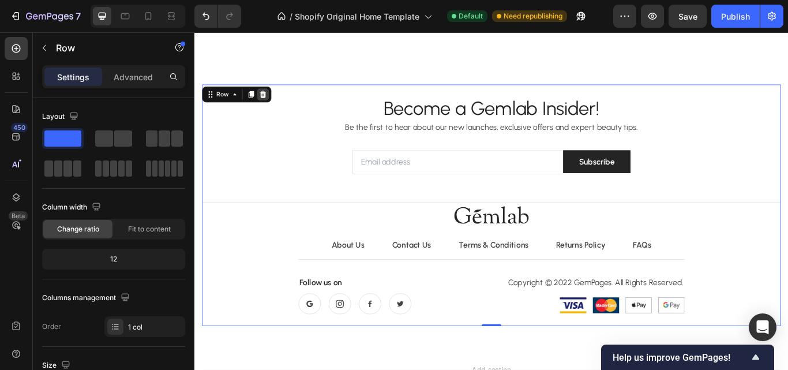
click at [273, 107] on icon at bounding box center [274, 104] width 9 height 9
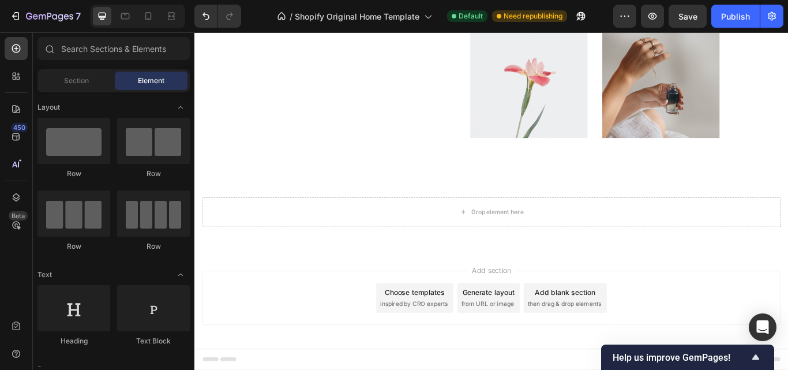
scroll to position [4086, 0]
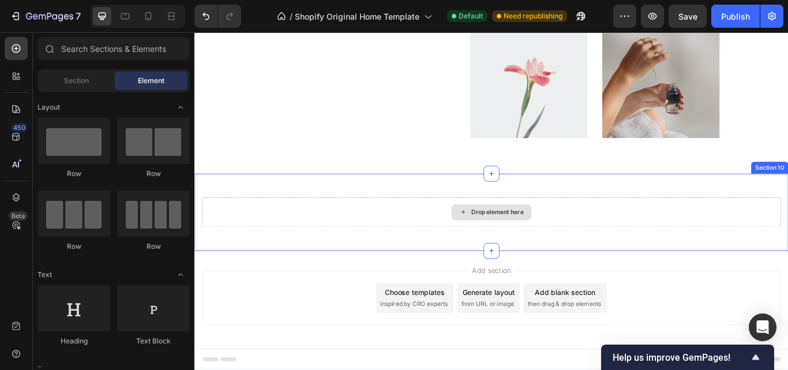
click at [287, 245] on div "Drop element here" at bounding box center [540, 242] width 675 height 35
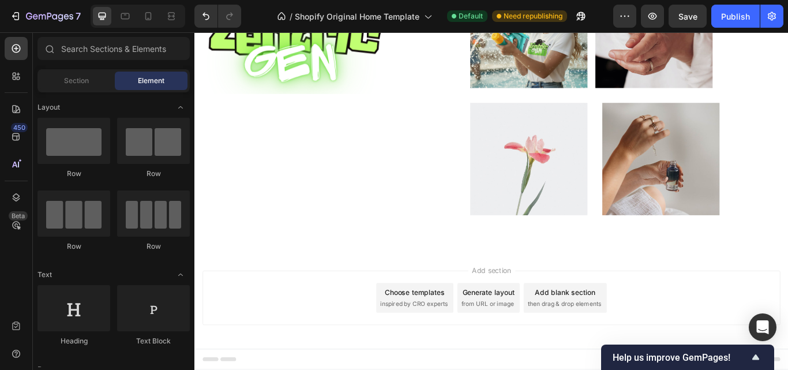
scroll to position [3996, 0]
click at [727, 20] on div "Publish" at bounding box center [735, 16] width 29 height 12
